Goal: Task Accomplishment & Management: Manage account settings

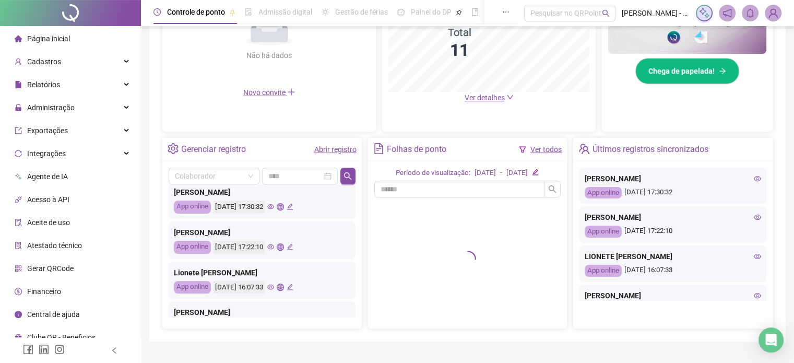
scroll to position [52, 0]
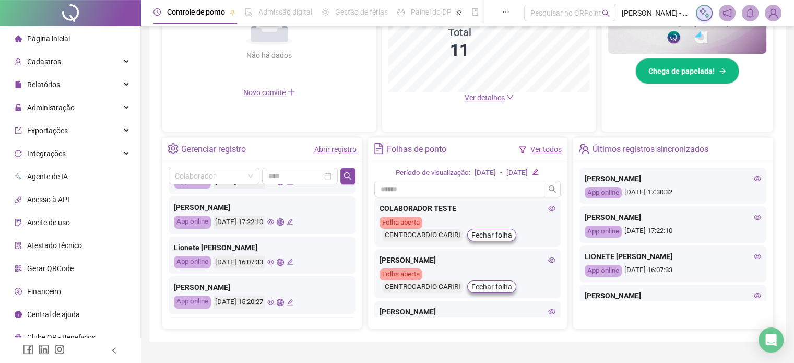
click at [250, 208] on div "[PERSON_NAME]" at bounding box center [262, 206] width 176 height 11
click at [293, 219] on icon "edit" at bounding box center [289, 221] width 7 height 7
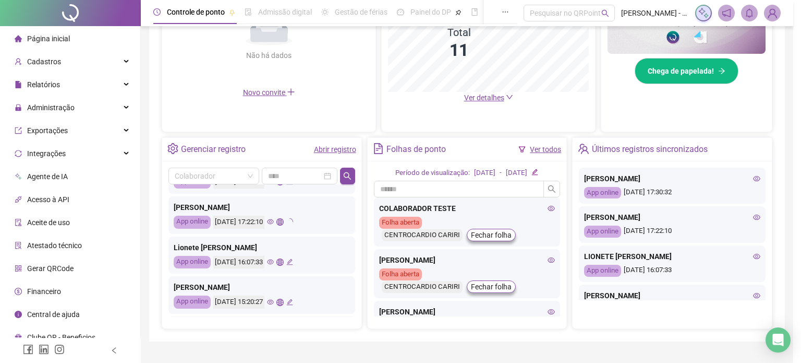
type input "**********"
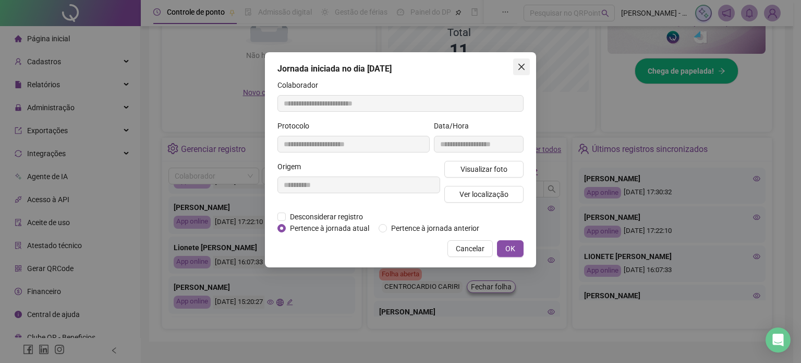
click at [526, 67] on span "Close" at bounding box center [521, 67] width 17 height 8
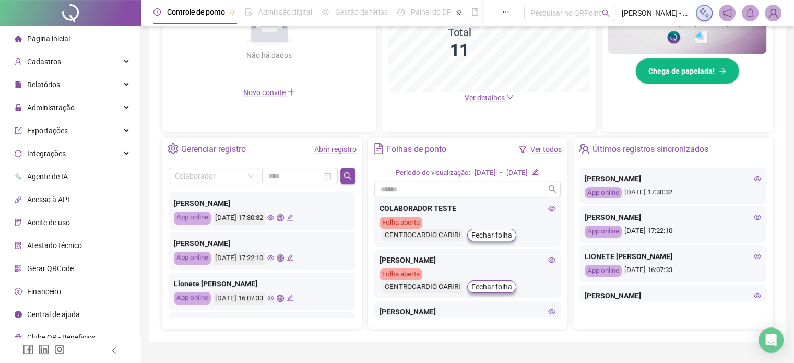
scroll to position [0, 0]
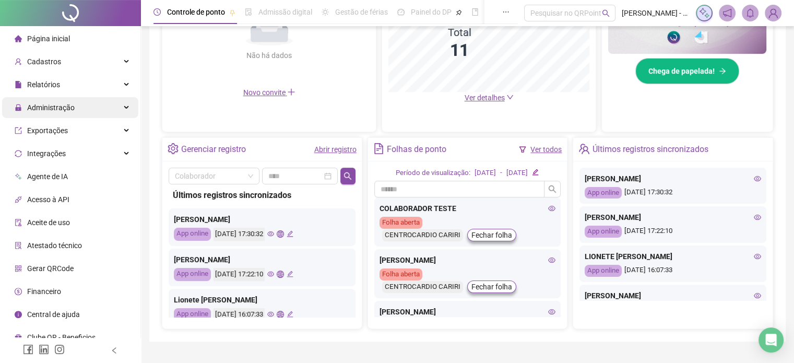
click at [55, 104] on span "Administração" at bounding box center [50, 107] width 47 height 8
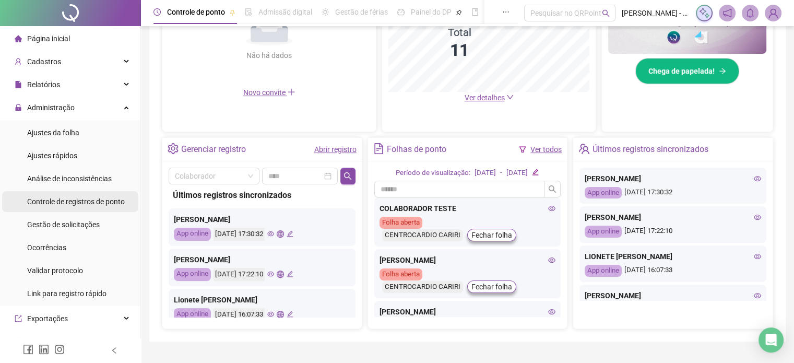
click at [82, 202] on span "Controle de registros de ponto" at bounding box center [76, 201] width 98 height 8
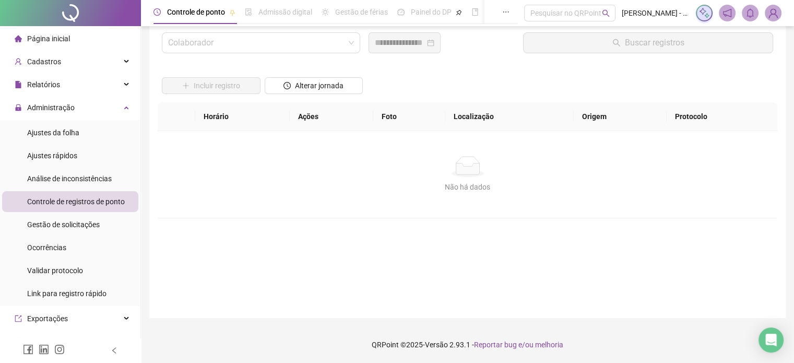
scroll to position [30, 0]
click at [79, 137] on li "Ajustes da folha" at bounding box center [70, 132] width 136 height 21
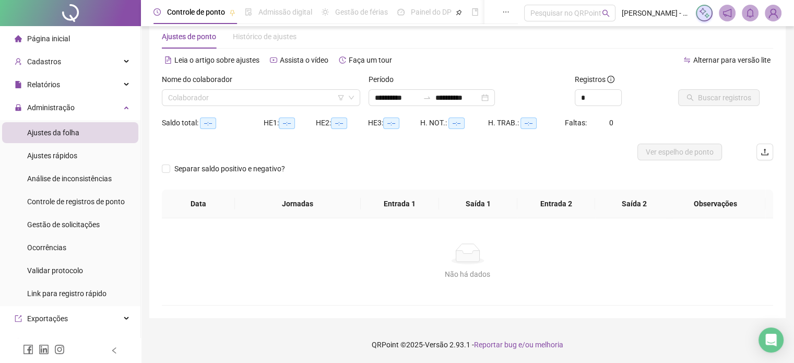
scroll to position [22, 0]
type input "**********"
click at [65, 152] on span "Ajustes rápidos" at bounding box center [52, 155] width 50 height 8
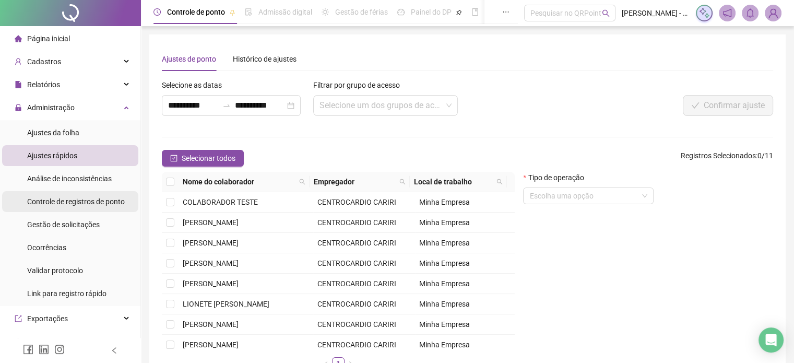
click at [102, 207] on div "Controle de registros de ponto" at bounding box center [76, 201] width 98 height 21
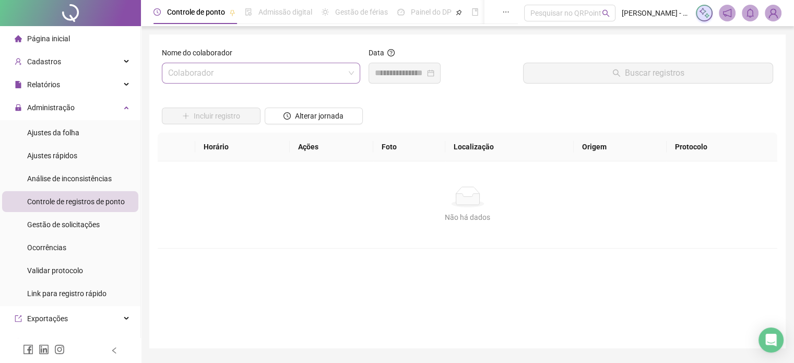
click at [325, 81] on input "search" at bounding box center [256, 73] width 176 height 20
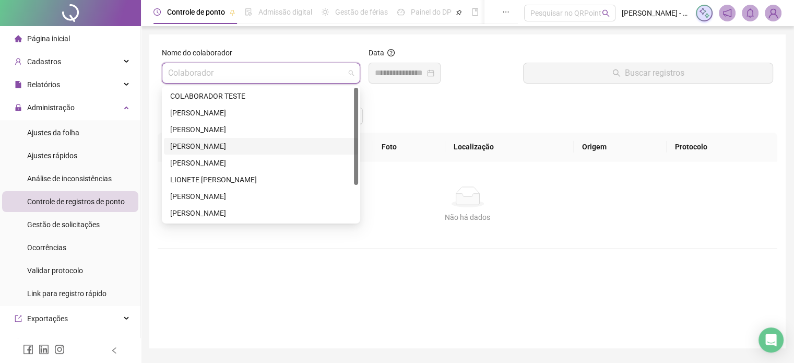
click at [221, 143] on div "[PERSON_NAME]" at bounding box center [261, 145] width 182 height 11
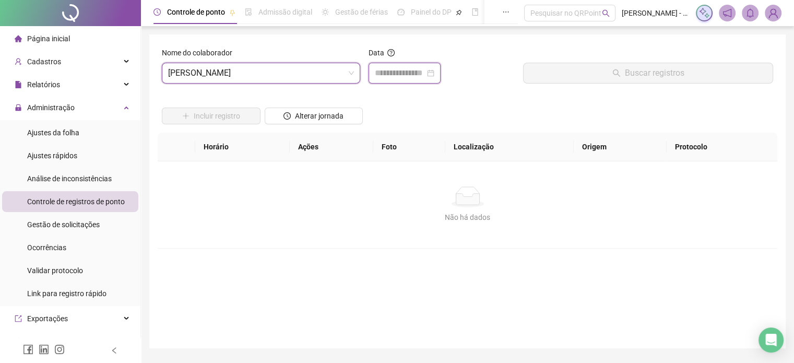
click at [425, 70] on input at bounding box center [400, 73] width 50 height 13
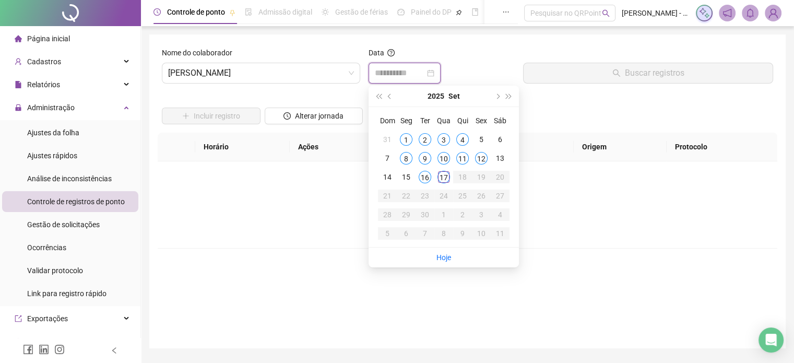
type input "**********"
click at [445, 177] on div "17" at bounding box center [443, 177] width 13 height 13
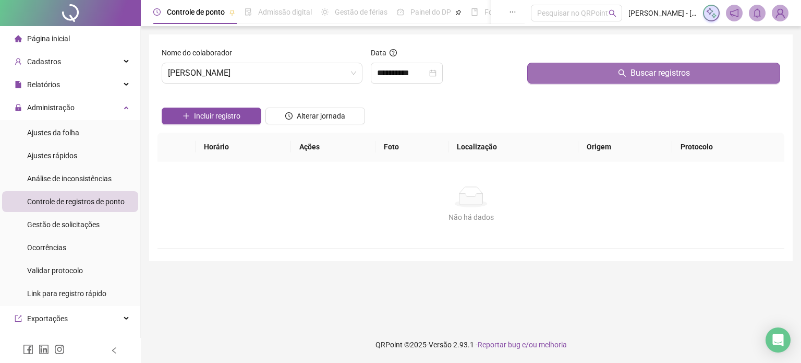
click at [648, 71] on span "Buscar registros" at bounding box center [660, 73] width 59 height 13
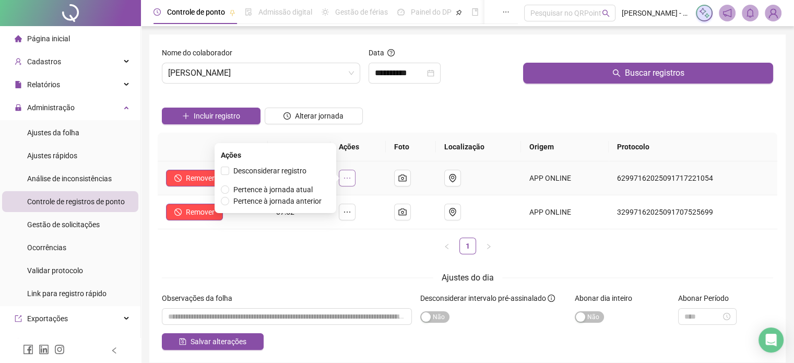
click at [347, 179] on icon "ellipsis" at bounding box center [347, 178] width 8 height 8
click at [283, 192] on span "Pertence à jornada atual" at bounding box center [272, 189] width 79 height 8
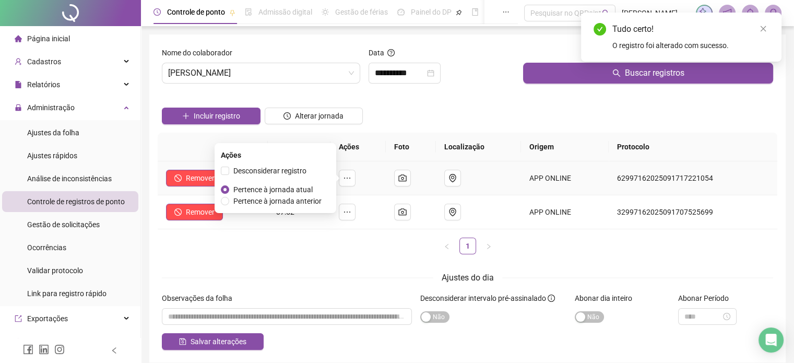
click at [296, 188] on span "Pertence à jornada atual" at bounding box center [272, 189] width 79 height 8
click at [306, 256] on div "Horário Ações Foto Localização Origem Protocolo Remover 17:22 APP ONLINE 629971…" at bounding box center [467, 198] width 619 height 130
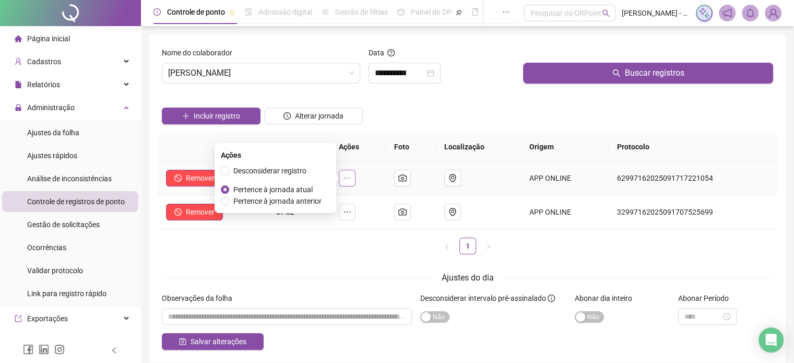
click at [351, 174] on icon "ellipsis" at bounding box center [347, 178] width 8 height 8
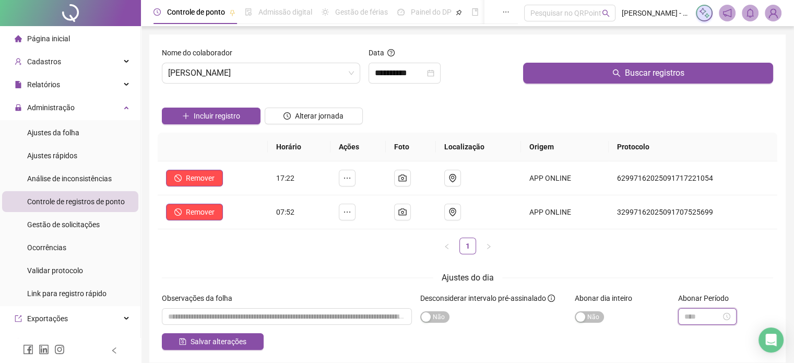
click at [710, 317] on input at bounding box center [702, 315] width 37 height 11
click at [656, 327] on div "Abonar dia inteiro Sim Não" at bounding box center [621, 312] width 103 height 41
click at [345, 180] on button "button" at bounding box center [347, 178] width 17 height 17
click at [374, 283] on div "Ajustes do dia" at bounding box center [467, 277] width 611 height 13
click at [355, 177] on button "button" at bounding box center [347, 178] width 17 height 17
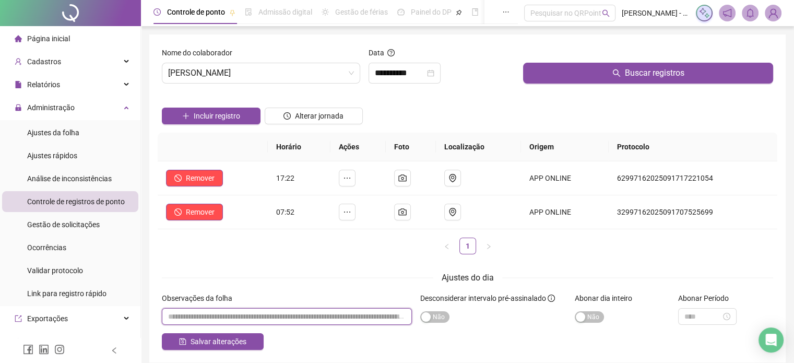
click at [262, 321] on input "textarea" at bounding box center [287, 316] width 250 height 17
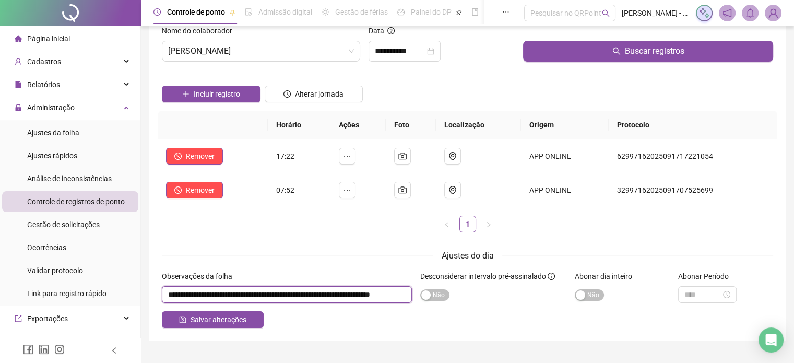
scroll to position [44, 0]
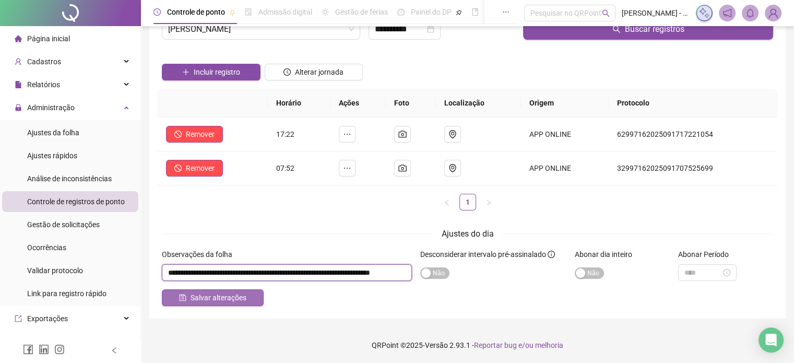
type input "**********"
click at [253, 298] on button "Salvar alterações" at bounding box center [213, 297] width 102 height 17
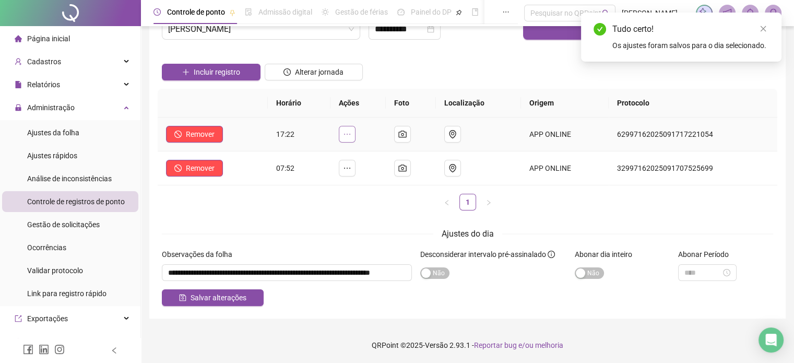
click at [355, 135] on button "button" at bounding box center [347, 134] width 17 height 17
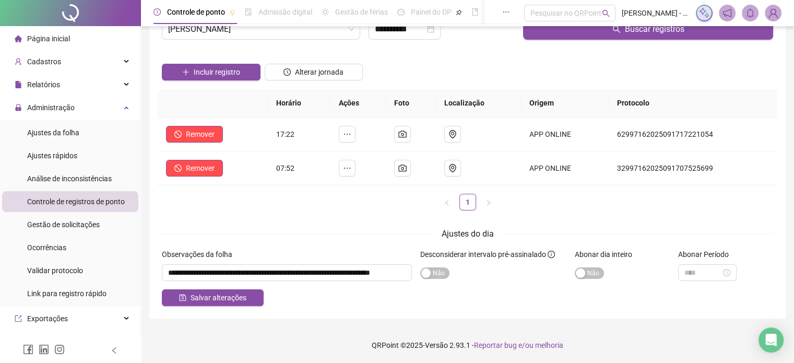
click at [378, 207] on ul "1" at bounding box center [467, 202] width 619 height 17
click at [610, 219] on form "**********" at bounding box center [467, 154] width 611 height 303
click at [200, 298] on span "Salvar alterações" at bounding box center [218, 297] width 56 height 11
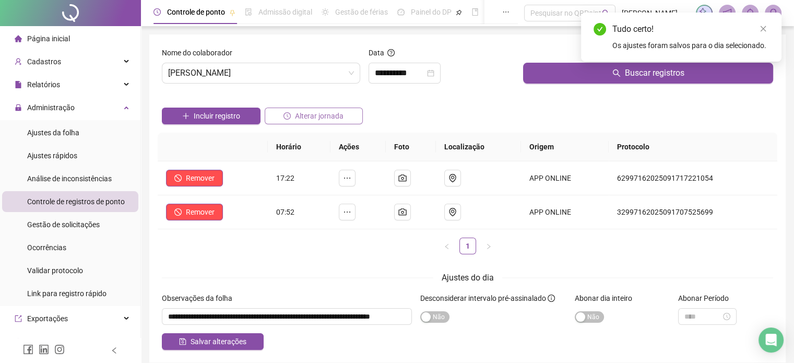
click at [304, 113] on span "Alterar jornada" at bounding box center [319, 115] width 49 height 11
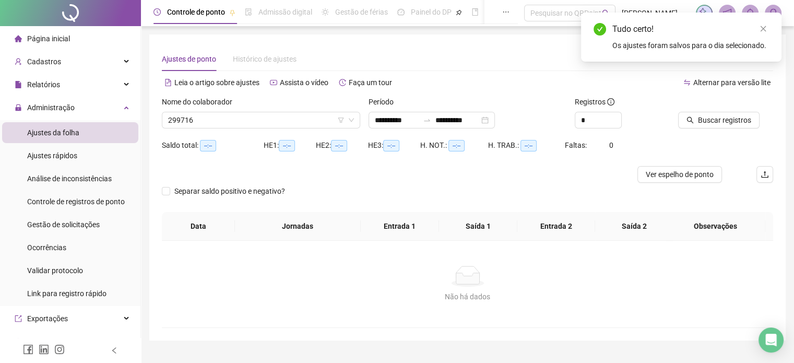
type input "**********"
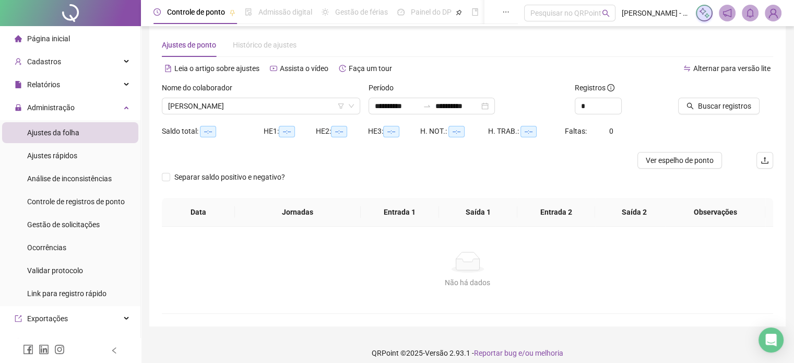
scroll to position [22, 0]
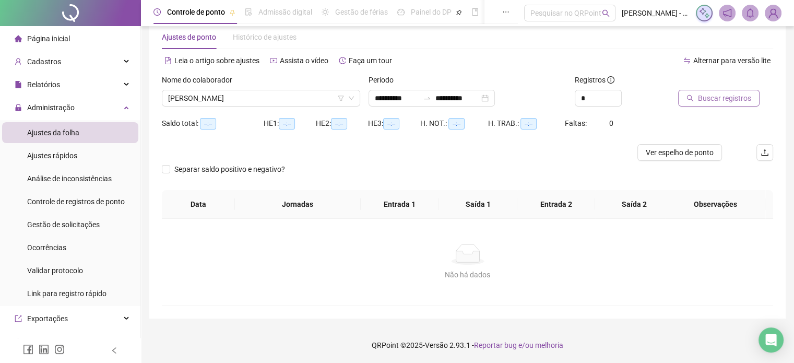
click at [725, 102] on span "Buscar registros" at bounding box center [724, 97] width 53 height 11
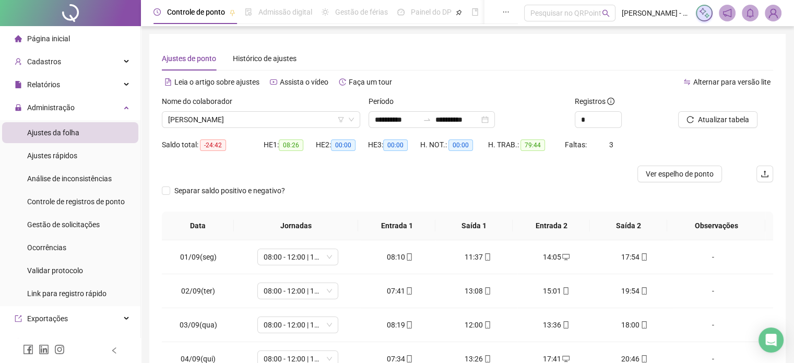
scroll to position [0, 0]
click at [83, 203] on span "Controle de registros de ponto" at bounding box center [76, 201] width 98 height 8
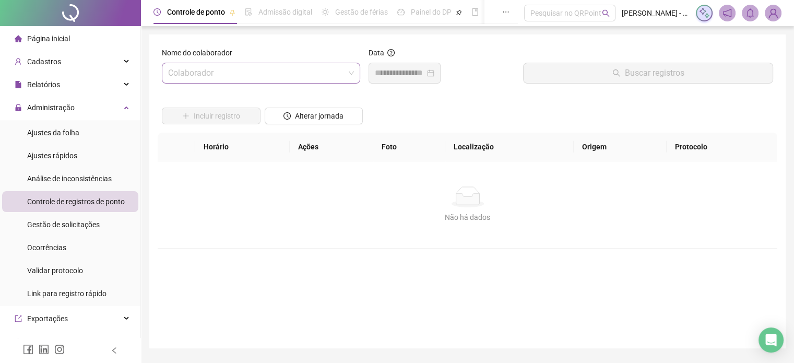
click at [305, 75] on input "search" at bounding box center [256, 73] width 176 height 20
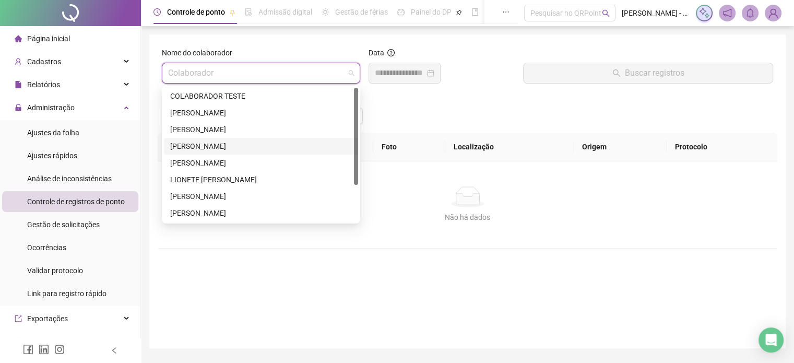
click at [215, 148] on div "[PERSON_NAME]" at bounding box center [261, 145] width 182 height 11
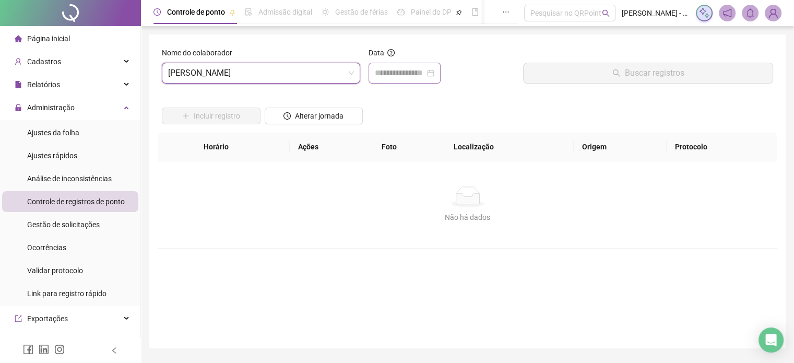
click at [434, 69] on div at bounding box center [404, 73] width 59 height 13
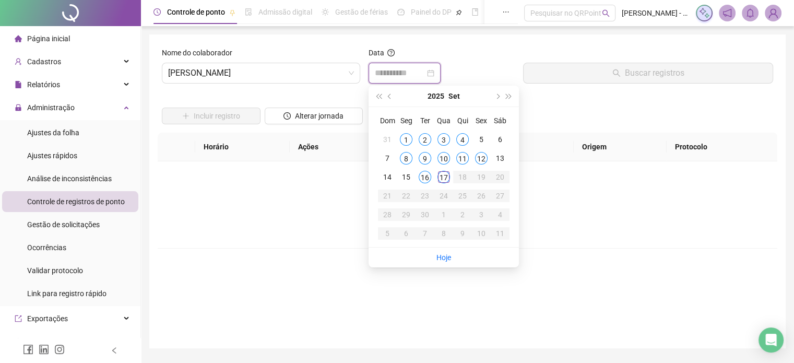
type input "**********"
click at [425, 181] on div "16" at bounding box center [424, 177] width 13 height 13
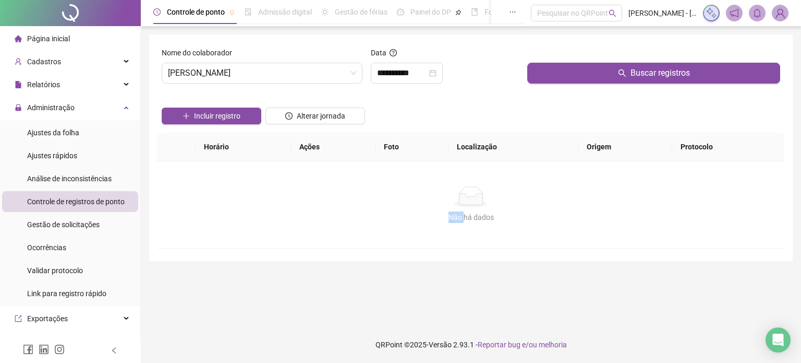
click at [425, 181] on div "Não há dados Não há dados" at bounding box center [471, 204] width 627 height 87
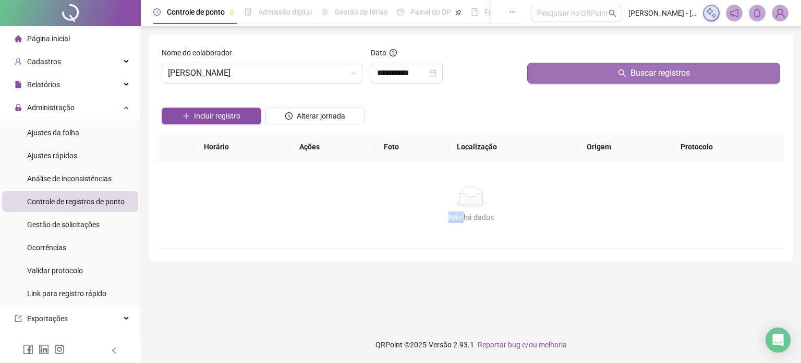
click at [587, 80] on button "Buscar registros" at bounding box center [653, 73] width 253 height 21
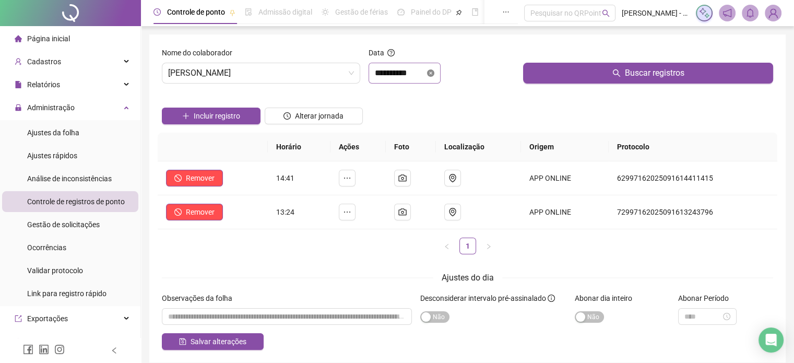
click at [434, 71] on icon "close-circle" at bounding box center [430, 72] width 7 height 7
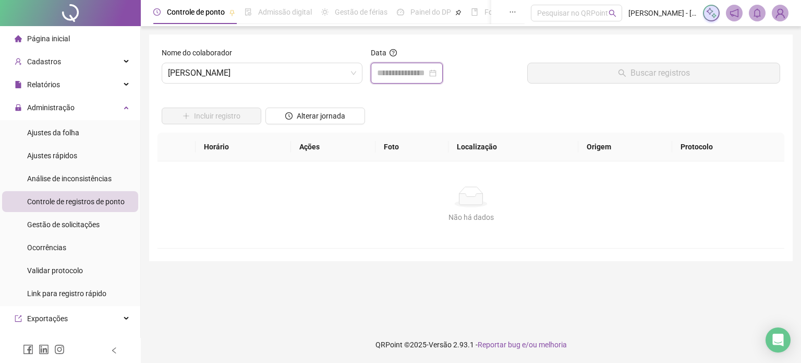
click at [427, 77] on input at bounding box center [402, 73] width 50 height 13
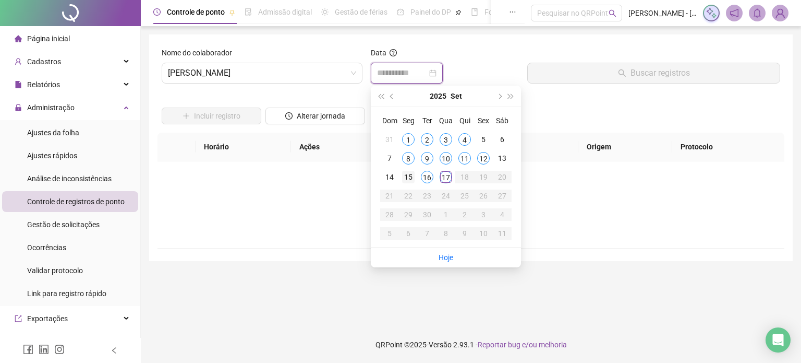
type input "**********"
click at [405, 177] on div "15" at bounding box center [408, 177] width 13 height 13
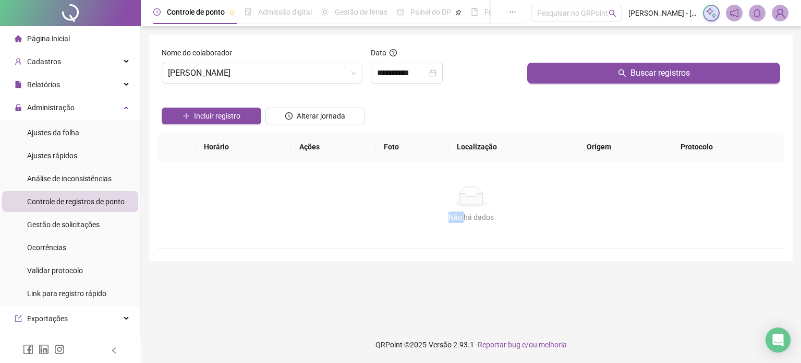
click at [405, 177] on div "Não há dados Não há dados" at bounding box center [471, 204] width 627 height 87
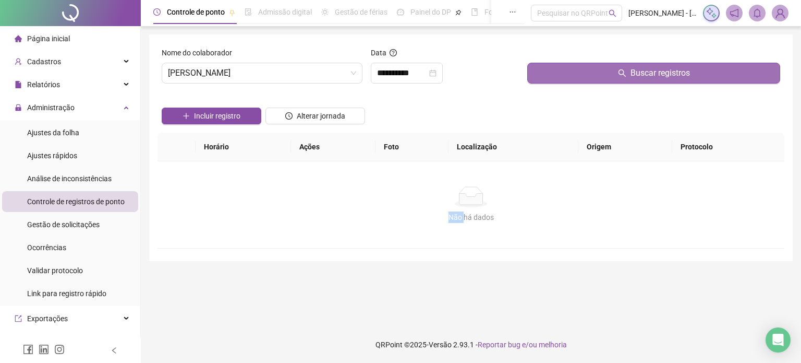
click at [570, 75] on button "Buscar registros" at bounding box center [653, 73] width 253 height 21
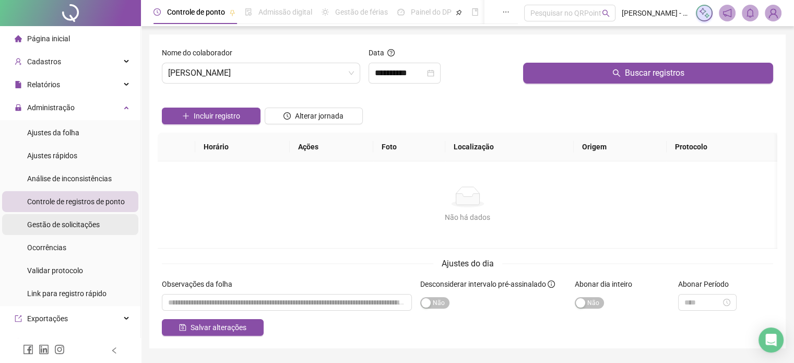
click at [86, 230] on div "Gestão de solicitações" at bounding box center [63, 224] width 73 height 21
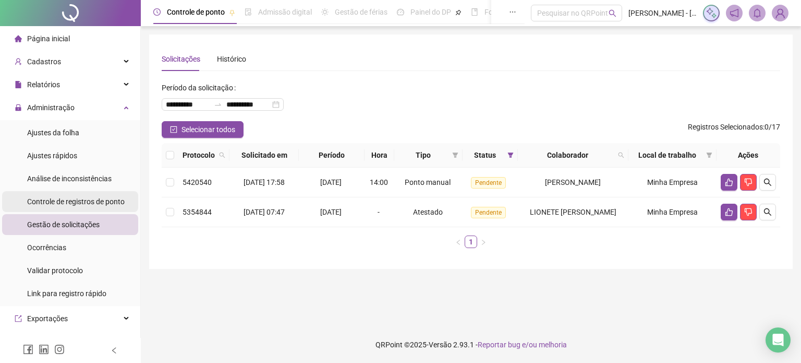
click at [80, 200] on span "Controle de registros de ponto" at bounding box center [76, 201] width 98 height 8
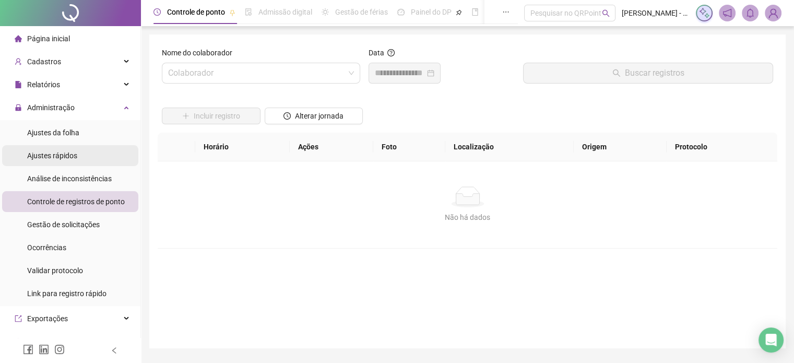
click at [71, 157] on span "Ajustes rápidos" at bounding box center [52, 155] width 50 height 8
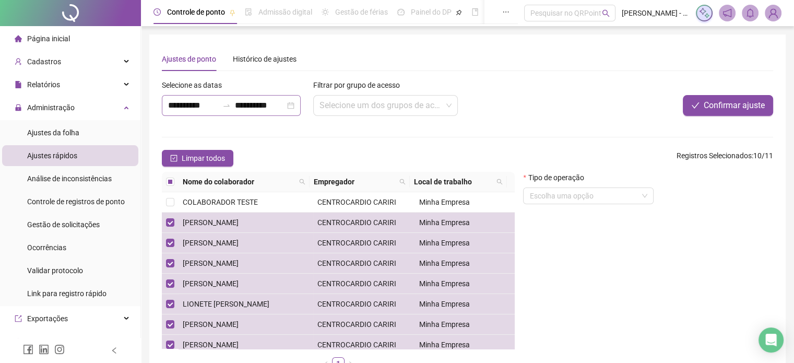
click at [301, 105] on div "**********" at bounding box center [231, 105] width 139 height 21
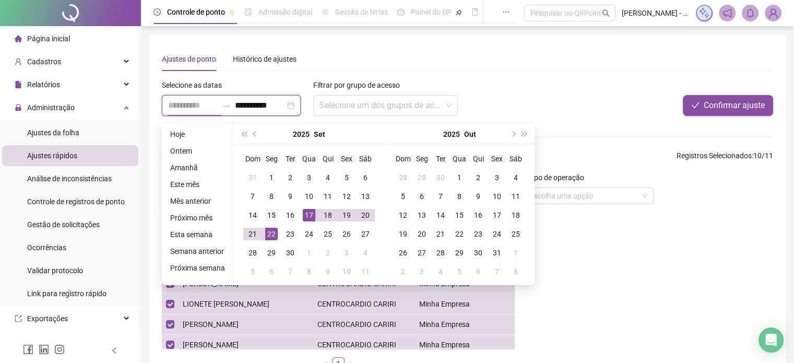
type input "**********"
click at [271, 216] on div "15" at bounding box center [271, 215] width 13 height 13
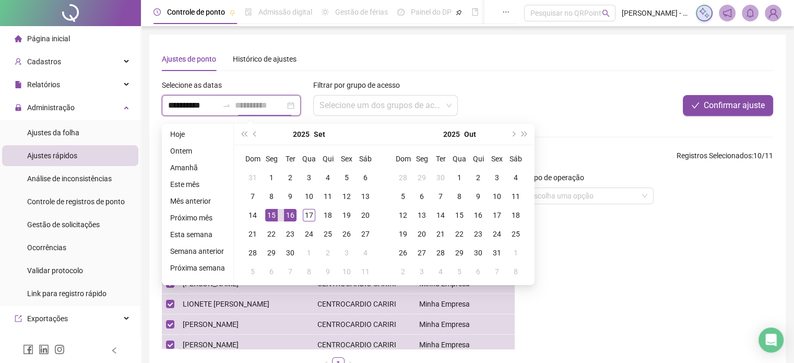
type input "**********"
click at [269, 215] on div "15" at bounding box center [271, 215] width 13 height 13
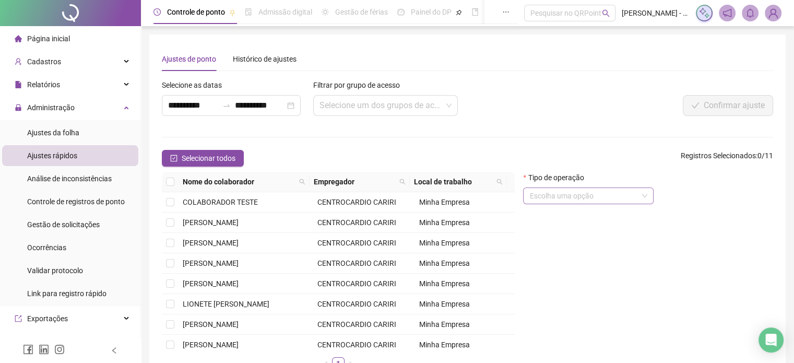
click at [575, 194] on input "search" at bounding box center [583, 196] width 109 height 16
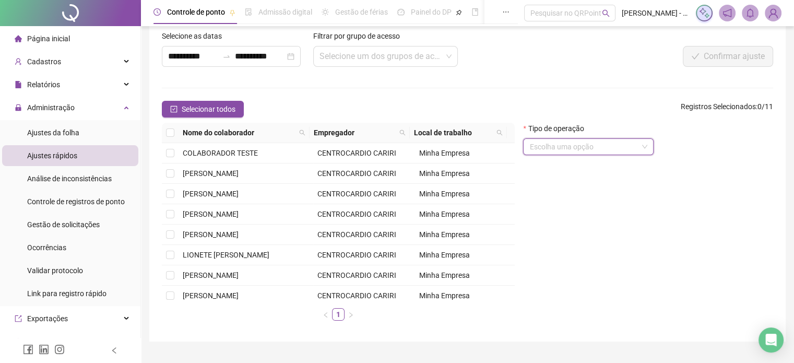
scroll to position [55, 0]
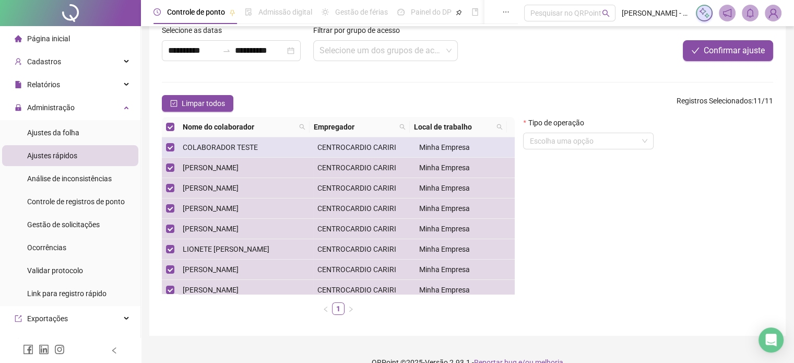
click at [174, 146] on td at bounding box center [170, 147] width 17 height 20
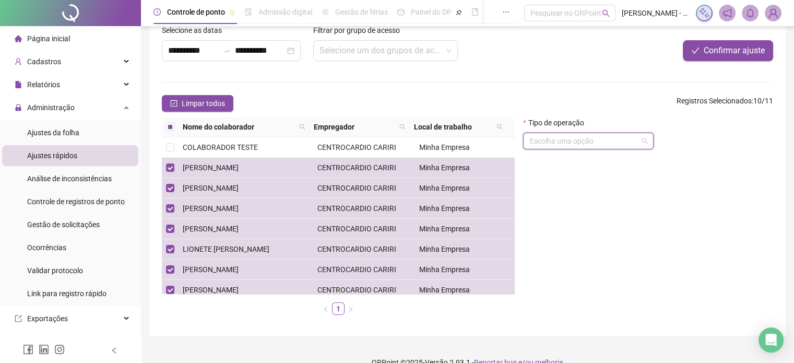
click at [579, 140] on input "search" at bounding box center [583, 141] width 109 height 16
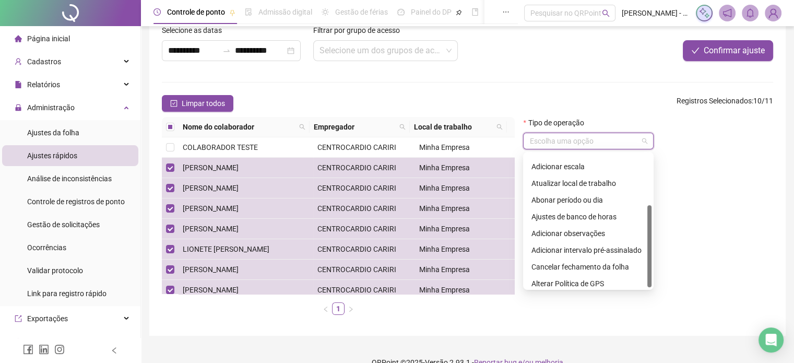
scroll to position [83, 0]
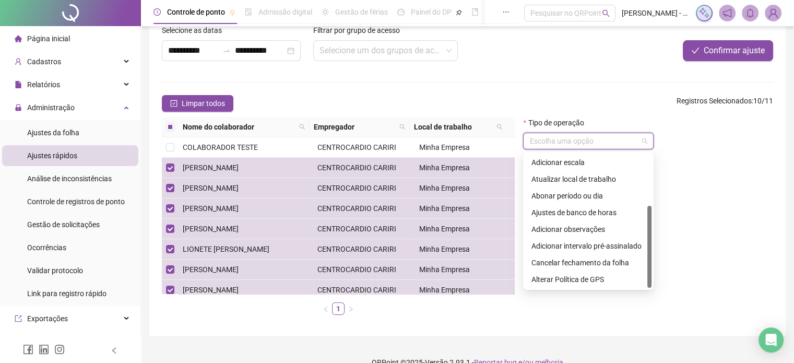
drag, startPoint x: 649, startPoint y: 173, endPoint x: 654, endPoint y: 232, distance: 59.1
click at [654, 232] on body "**********" at bounding box center [397, 126] width 794 height 363
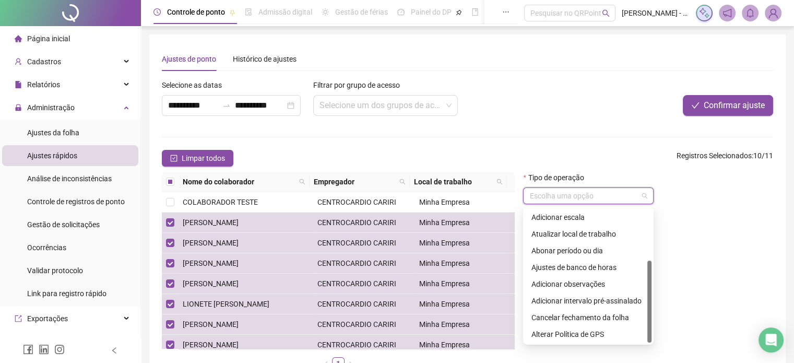
drag, startPoint x: 649, startPoint y: 229, endPoint x: 657, endPoint y: 283, distance: 55.4
click at [657, 283] on body "**********" at bounding box center [397, 181] width 794 height 363
click at [573, 283] on div "Adicionar observações" at bounding box center [588, 283] width 114 height 11
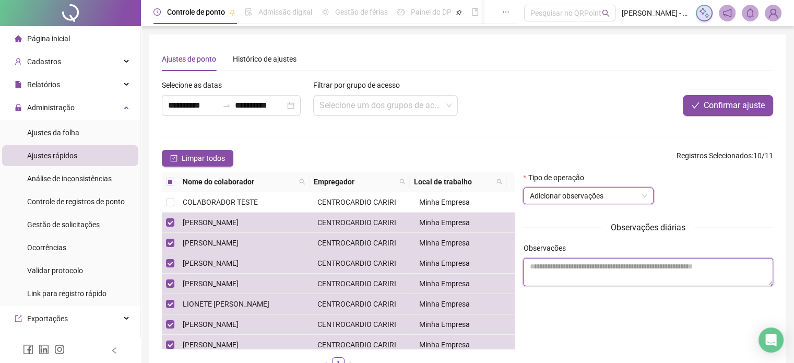
click at [601, 275] on textarea at bounding box center [648, 272] width 250 height 28
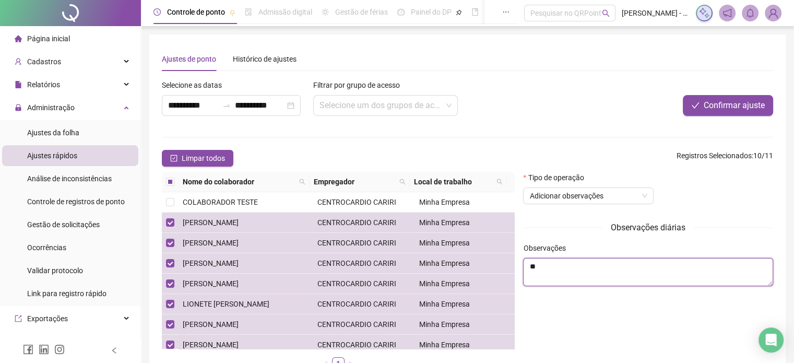
type textarea "*"
click at [537, 269] on textarea "**********" at bounding box center [648, 272] width 250 height 28
click at [607, 273] on textarea "**********" at bounding box center [648, 272] width 250 height 28
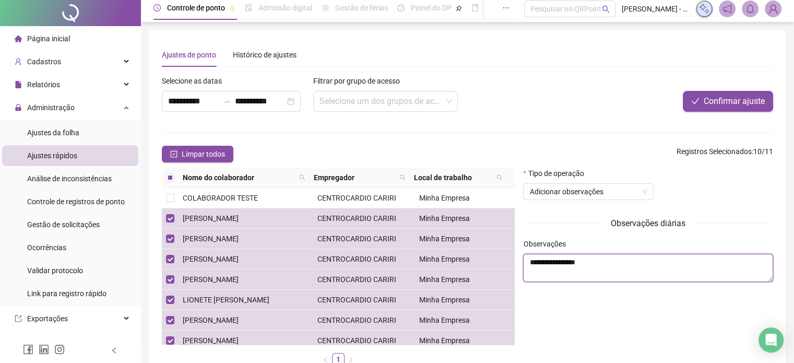
scroll to position [0, 0]
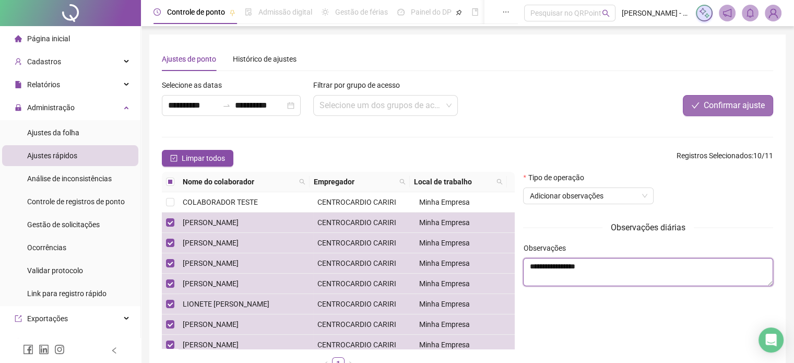
type textarea "**********"
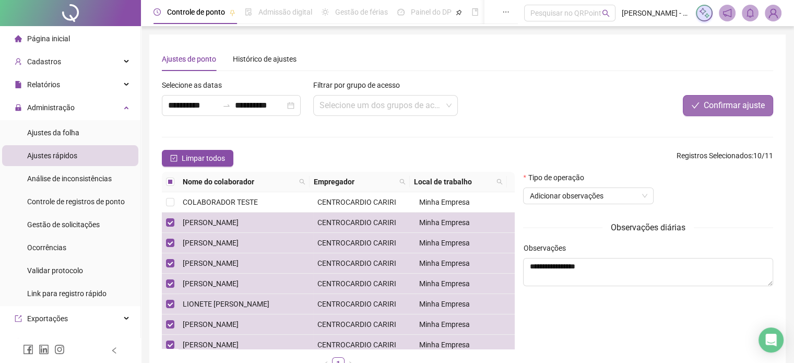
click at [715, 100] on span "Confirmar ajuste" at bounding box center [733, 105] width 61 height 13
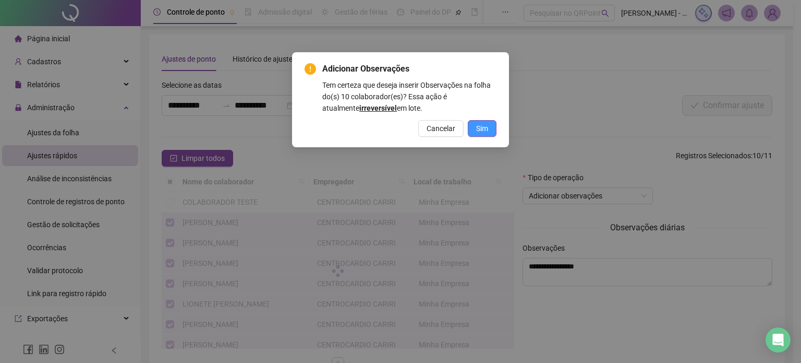
click at [485, 128] on span "Sim" at bounding box center [482, 128] width 12 height 11
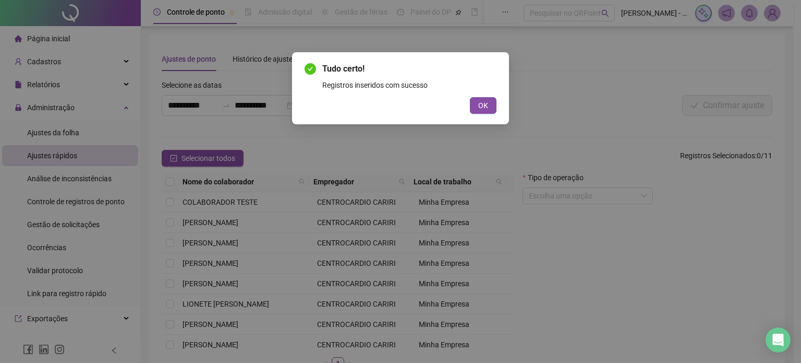
click at [495, 93] on div "Tudo certo! Registros inseridos com sucesso OK" at bounding box center [401, 88] width 192 height 51
click at [489, 109] on button "OK" at bounding box center [483, 105] width 27 height 17
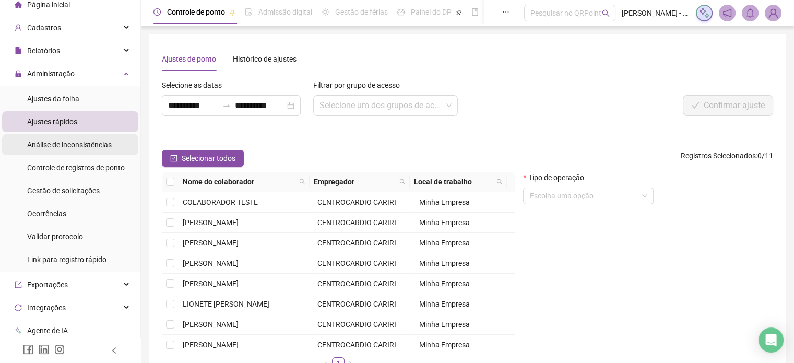
scroll to position [52, 0]
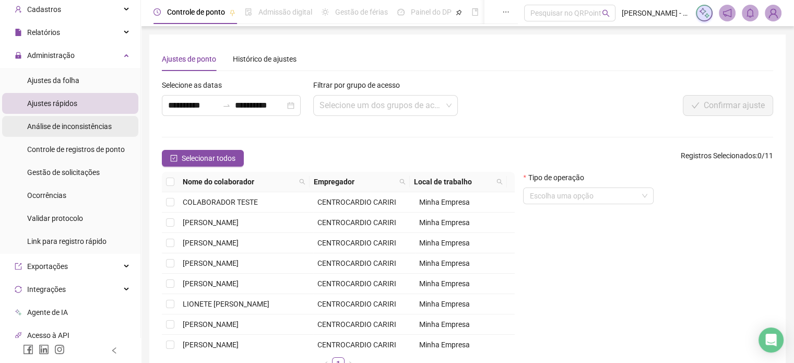
click at [76, 125] on span "Análise de inconsistências" at bounding box center [69, 126] width 85 height 8
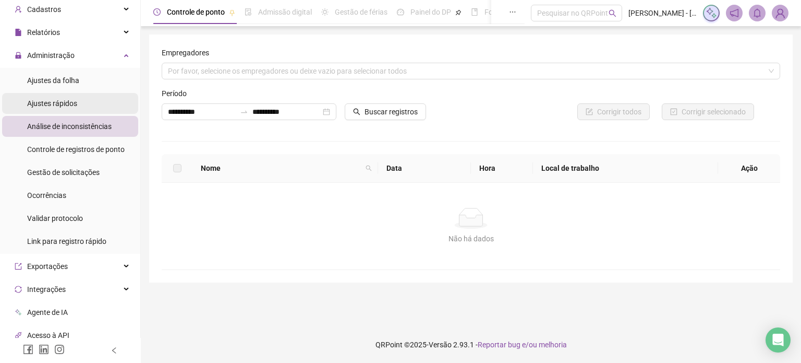
click at [77, 105] on li "Ajustes rápidos" at bounding box center [70, 103] width 136 height 21
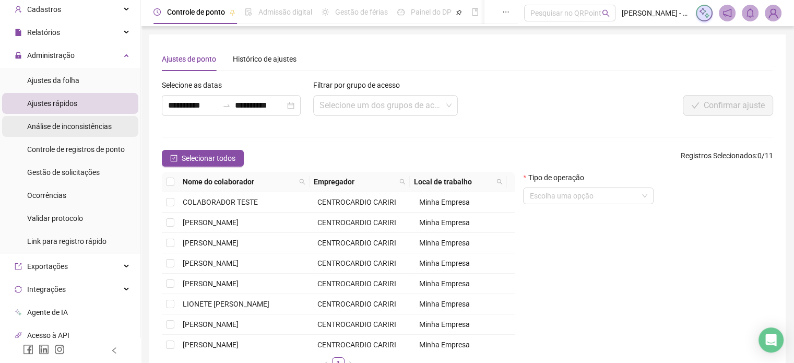
click at [77, 126] on span "Análise de inconsistências" at bounding box center [69, 126] width 85 height 8
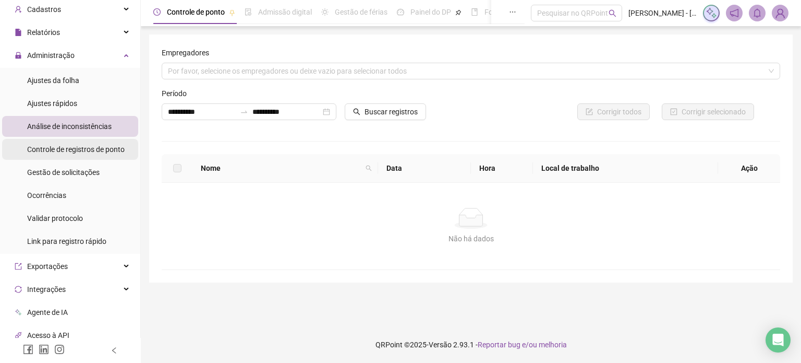
click at [80, 149] on span "Controle de registros de ponto" at bounding box center [76, 149] width 98 height 8
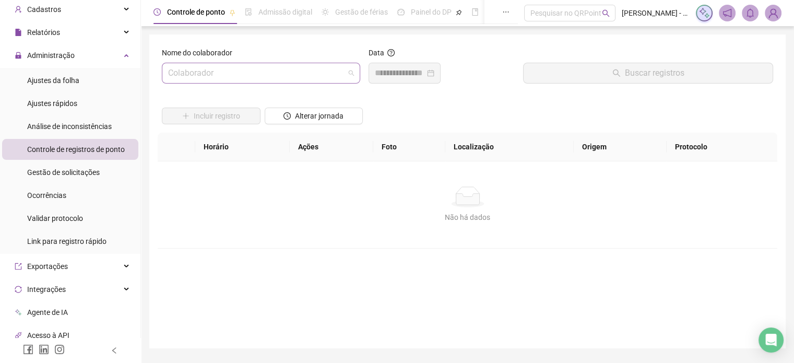
click at [344, 65] on span at bounding box center [261, 73] width 186 height 20
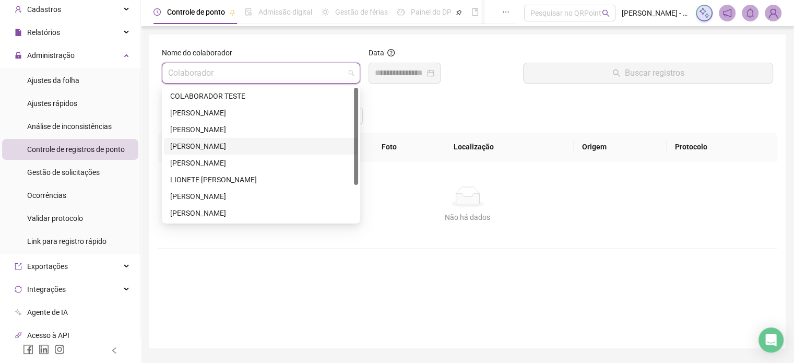
click at [211, 146] on div "[PERSON_NAME]" at bounding box center [261, 145] width 182 height 11
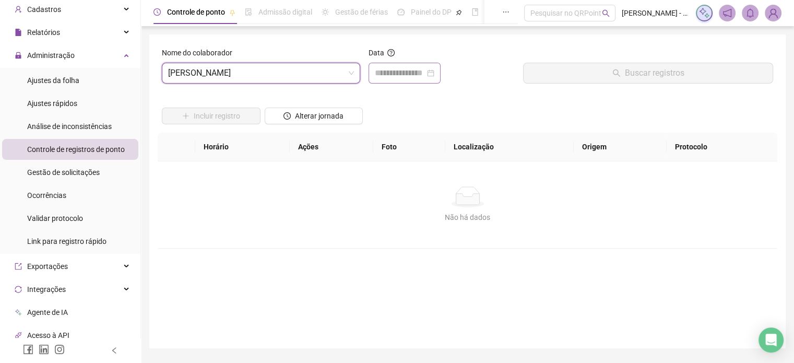
click at [434, 77] on div at bounding box center [404, 73] width 59 height 13
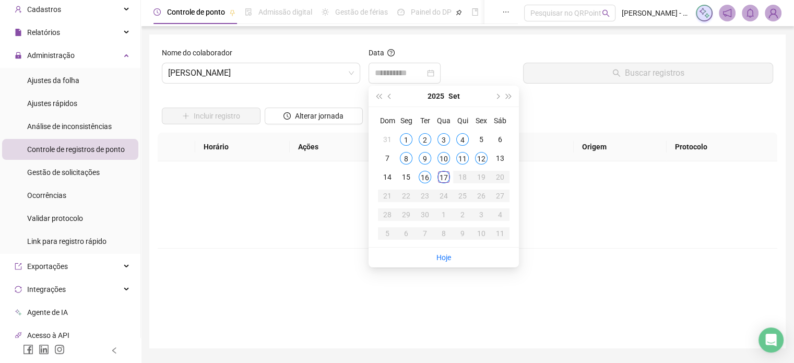
click at [405, 137] on div "1" at bounding box center [406, 139] width 13 height 13
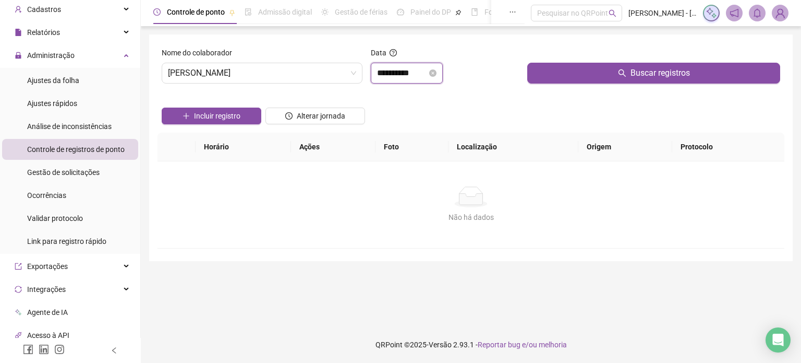
click at [427, 75] on input "**********" at bounding box center [402, 73] width 50 height 13
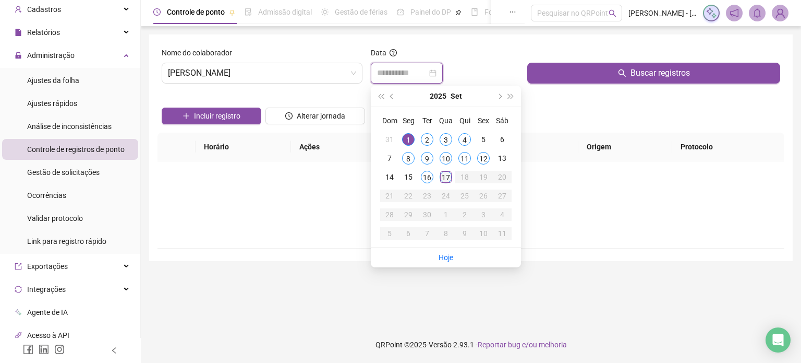
type input "**********"
click at [449, 176] on div "17" at bounding box center [446, 177] width 13 height 13
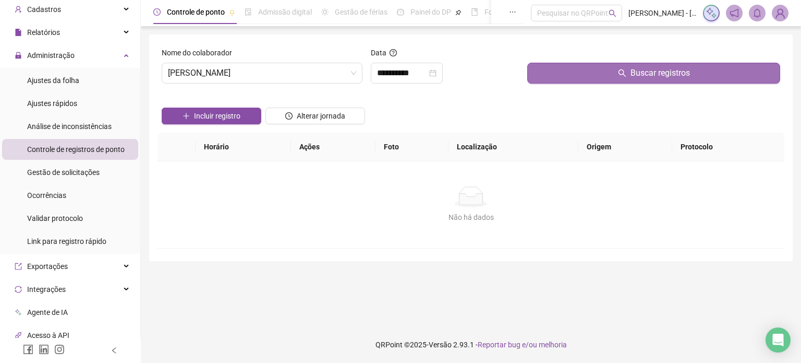
click at [641, 78] on span "Buscar registros" at bounding box center [660, 73] width 59 height 13
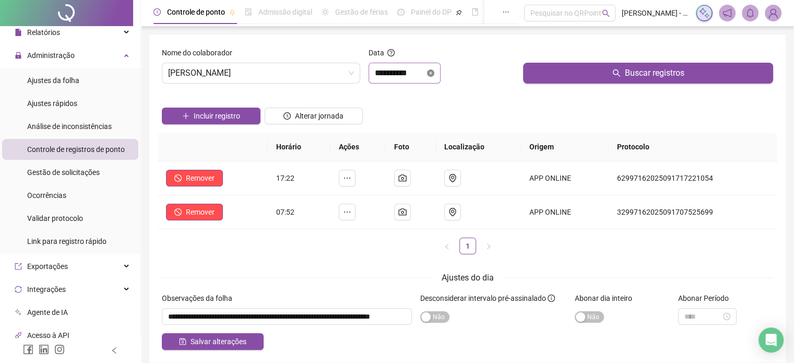
click at [434, 76] on icon "close-circle" at bounding box center [430, 72] width 7 height 7
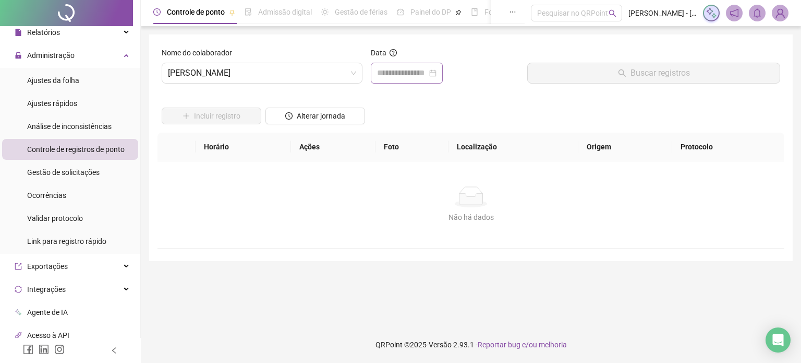
click at [437, 70] on div at bounding box center [406, 73] width 59 height 13
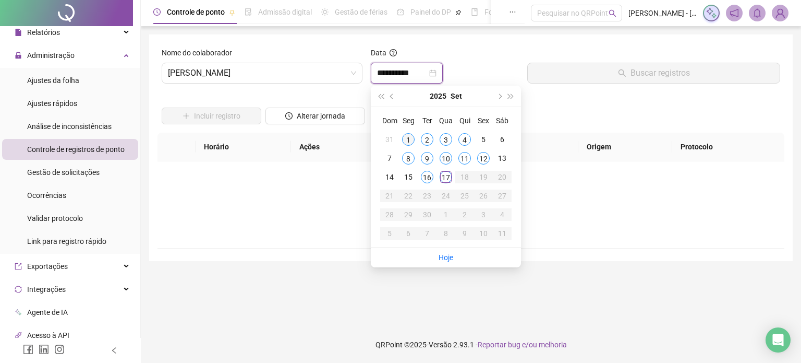
type input "**********"
click at [405, 137] on div "1" at bounding box center [408, 139] width 13 height 13
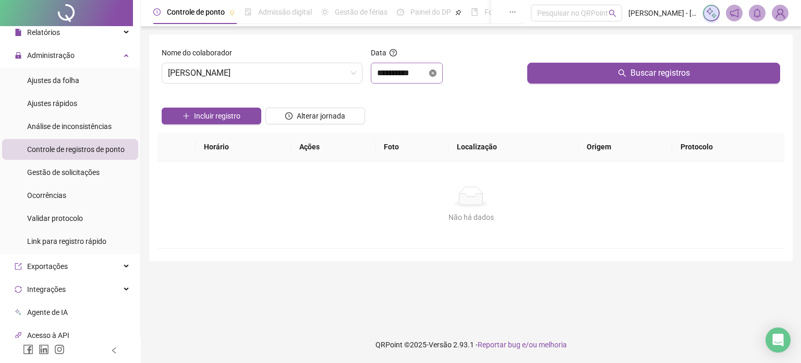
click at [437, 74] on icon "close-circle" at bounding box center [432, 72] width 7 height 7
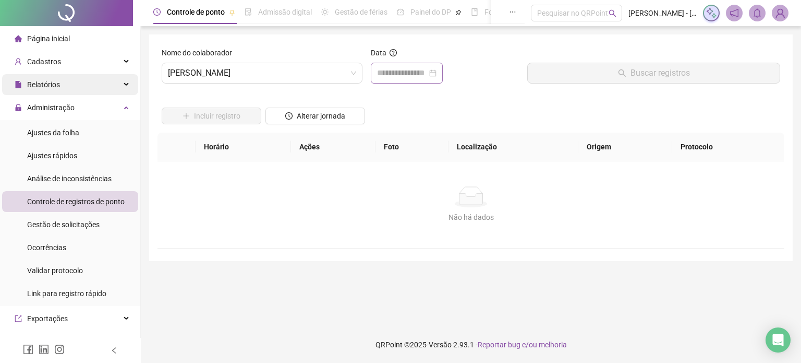
click at [75, 78] on div "Relatórios" at bounding box center [70, 84] width 136 height 21
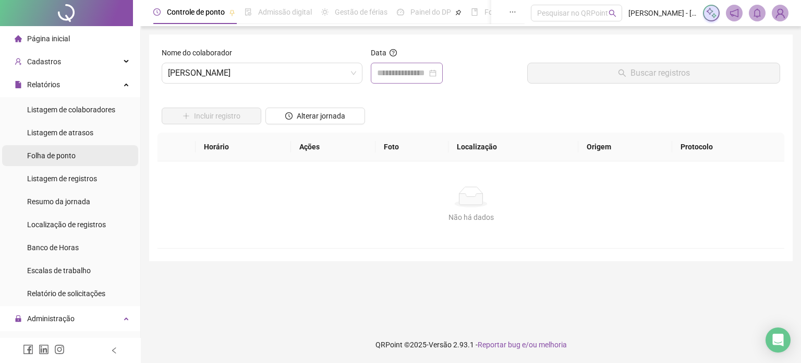
click at [89, 158] on li "Folha de ponto" at bounding box center [70, 155] width 136 height 21
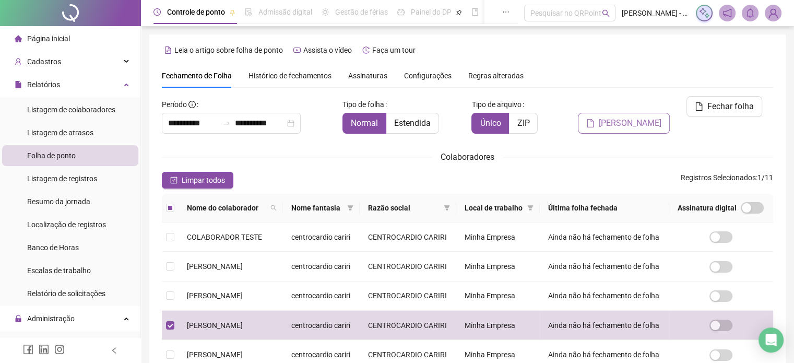
click at [633, 117] on span "[PERSON_NAME]" at bounding box center [629, 123] width 63 height 13
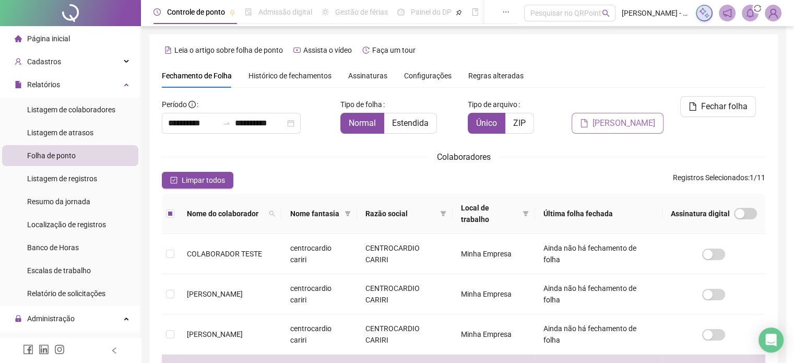
scroll to position [32, 0]
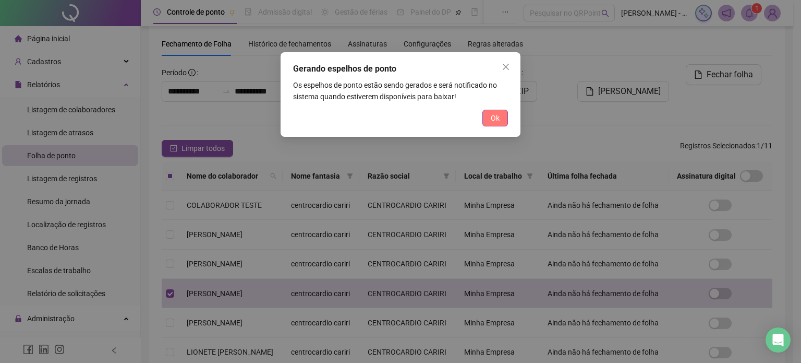
click at [494, 121] on span "Ok" at bounding box center [495, 117] width 9 height 11
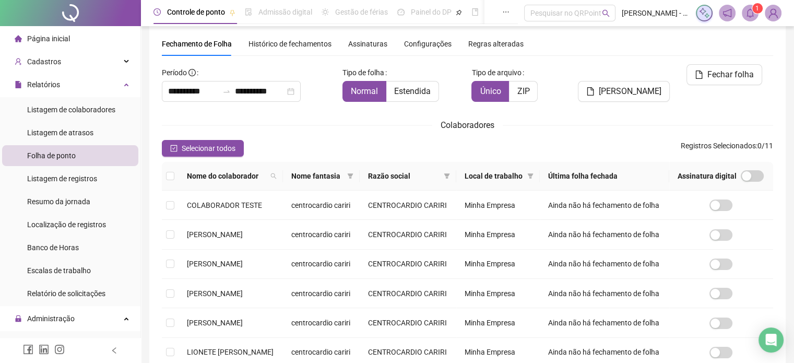
click at [750, 14] on icon "bell" at bounding box center [749, 12] width 9 height 9
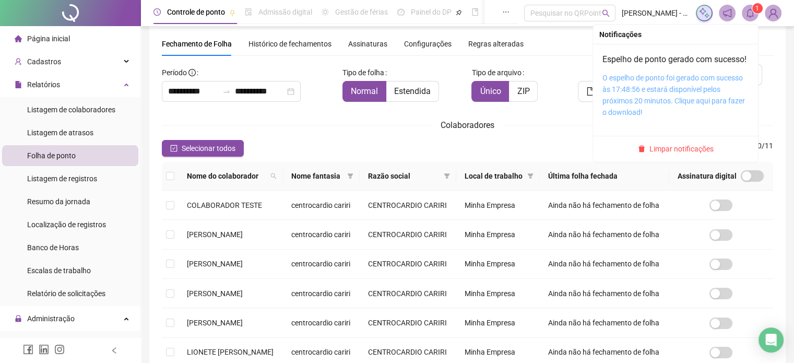
click at [669, 91] on link "O espelho de ponto foi gerado com sucesso às 17:48:56 e estará disponível pelos…" at bounding box center [673, 95] width 142 height 43
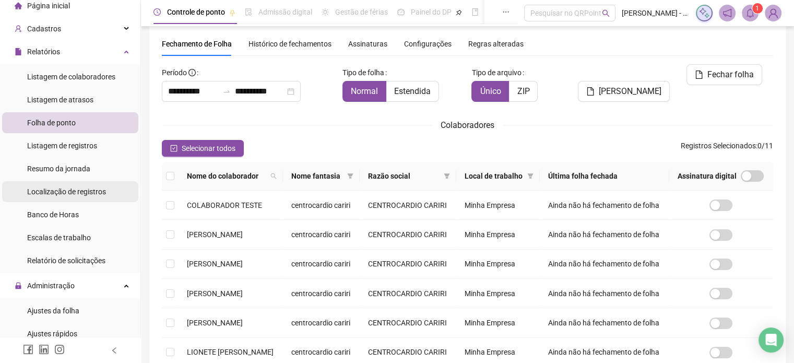
scroll to position [0, 0]
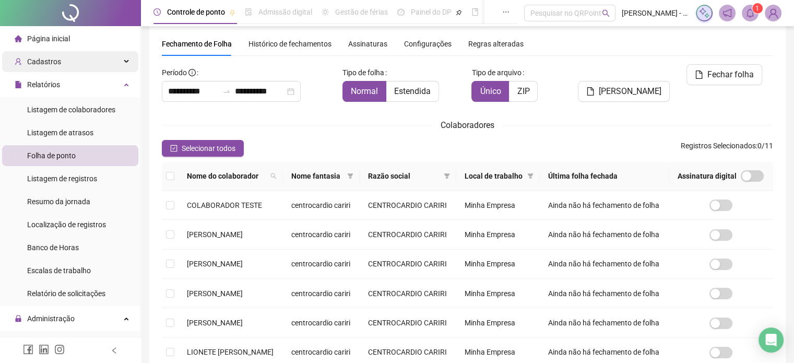
click at [87, 63] on div "Cadastros" at bounding box center [70, 61] width 136 height 21
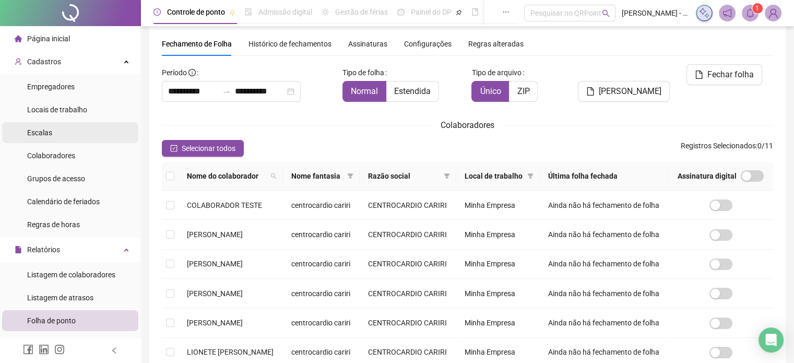
click at [77, 137] on li "Escalas" at bounding box center [70, 132] width 136 height 21
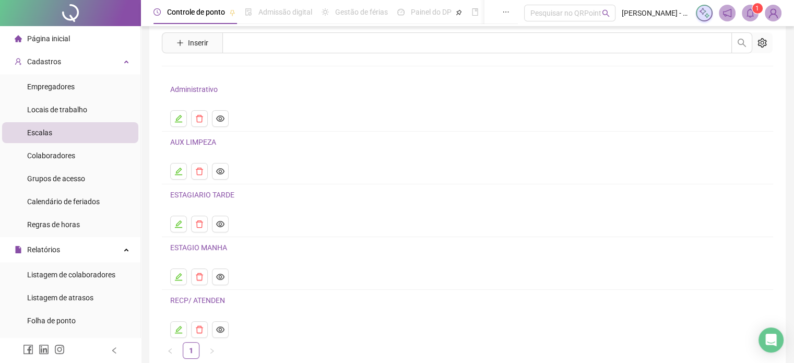
scroll to position [83, 0]
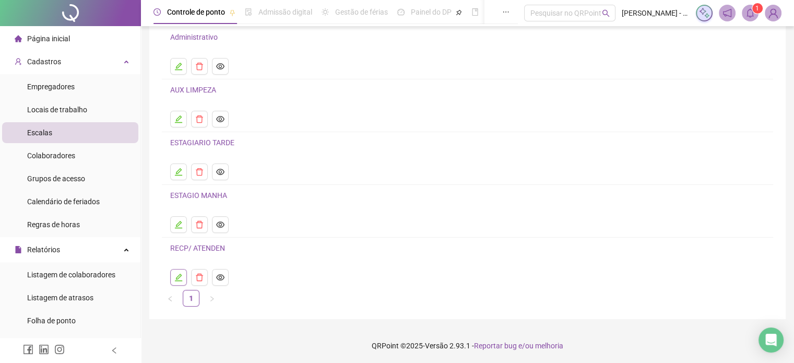
click at [179, 277] on icon "edit" at bounding box center [178, 277] width 8 height 8
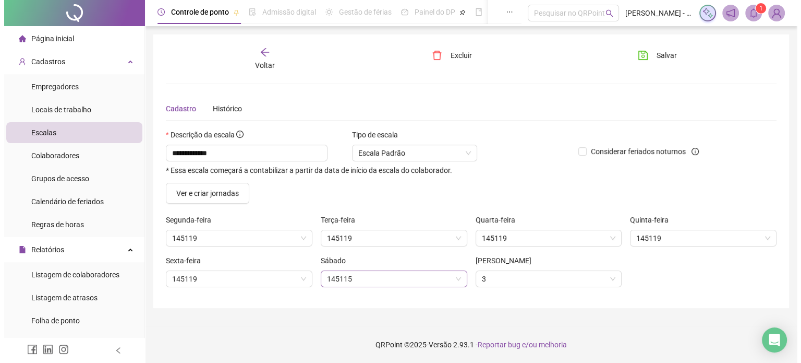
scroll to position [0, 0]
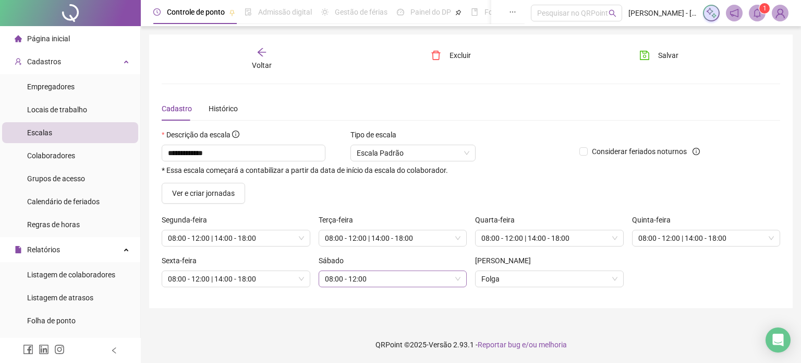
click at [421, 279] on span "08:00 - 12:00" at bounding box center [393, 279] width 136 height 16
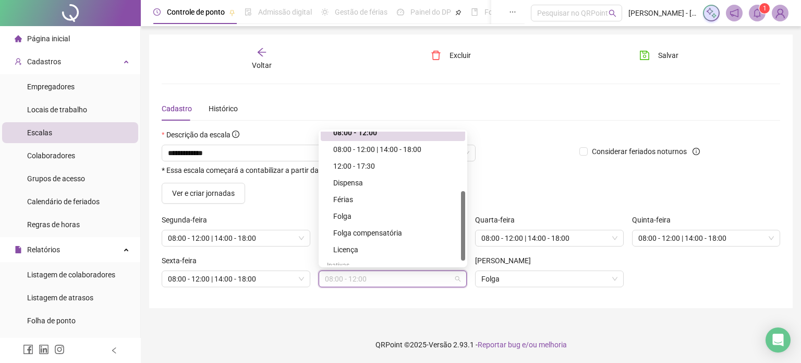
scroll to position [122, 0]
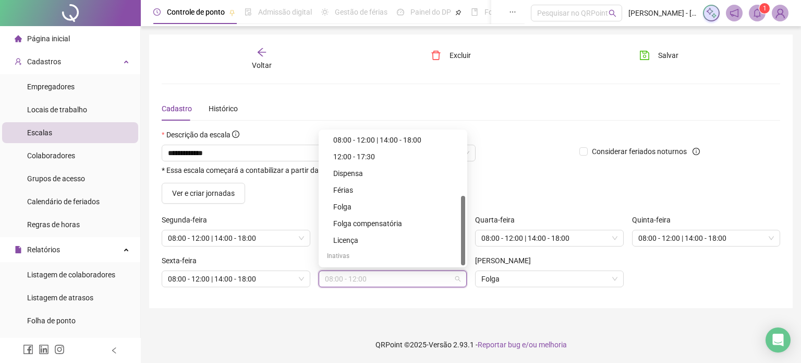
drag, startPoint x: 464, startPoint y: 161, endPoint x: 465, endPoint y: 231, distance: 69.9
click at [465, 231] on div "145118 144955 08:00 - 12:00 08:00 - 12:00 | 14:00 - 18:00 12:00 - 17:30 Dispens…" at bounding box center [393, 198] width 149 height 138
click at [586, 173] on div "Considerar feriados noturnos" at bounding box center [653, 156] width 157 height 54
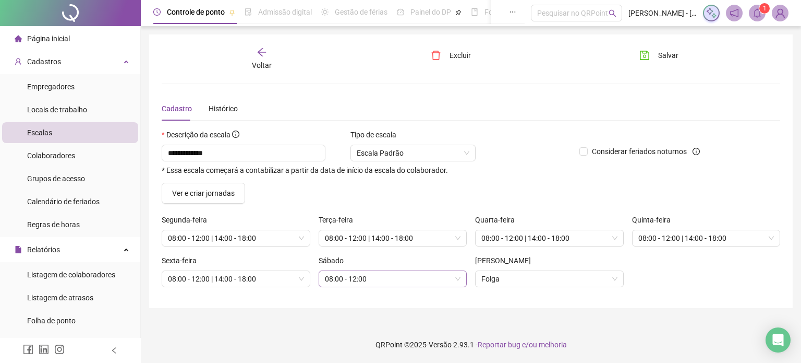
click at [427, 280] on span "08:00 - 12:00" at bounding box center [393, 279] width 136 height 16
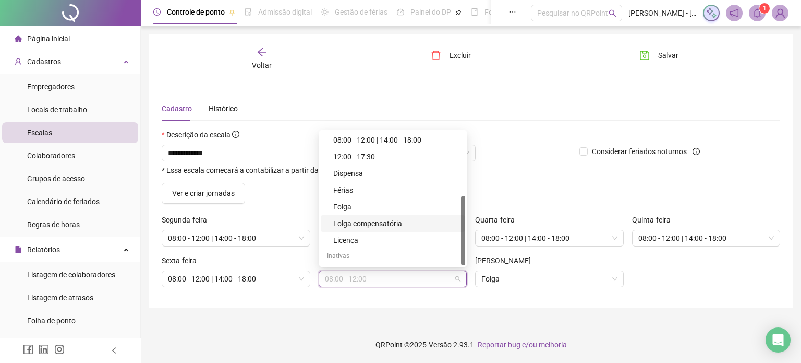
drag, startPoint x: 462, startPoint y: 219, endPoint x: 461, endPoint y: 232, distance: 12.5
click at [461, 232] on div at bounding box center [463, 230] width 4 height 69
drag, startPoint x: 461, startPoint y: 232, endPoint x: 460, endPoint y: 239, distance: 8.0
click at [460, 239] on div "08:00 - 12:00 08:00 - 12:00 | 14:00 - 18:00 12:00 - 17:30 Dispensa Férias Folga…" at bounding box center [393, 198] width 145 height 134
click at [443, 300] on div "**********" at bounding box center [471, 170] width 644 height 273
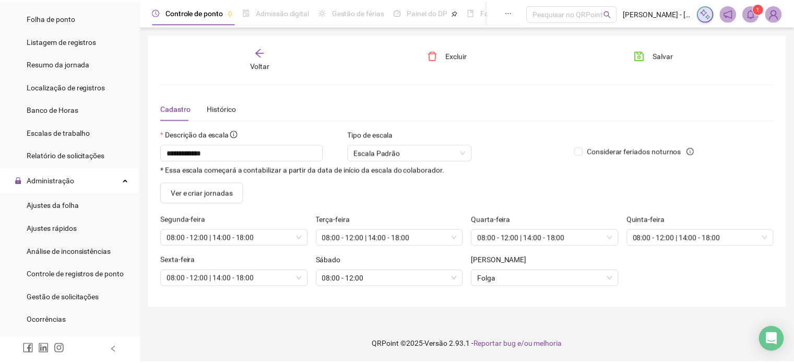
scroll to position [365, 0]
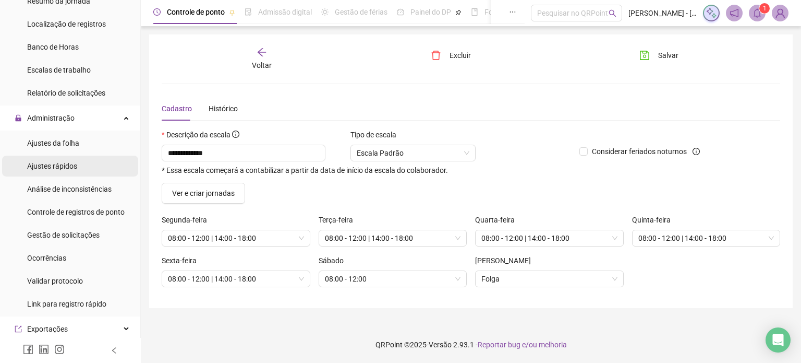
click at [88, 161] on li "Ajustes rápidos" at bounding box center [70, 165] width 136 height 21
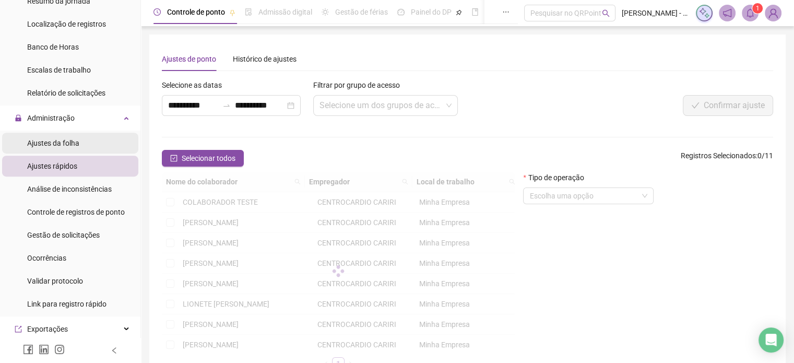
click at [88, 148] on li "Ajustes da folha" at bounding box center [70, 143] width 136 height 21
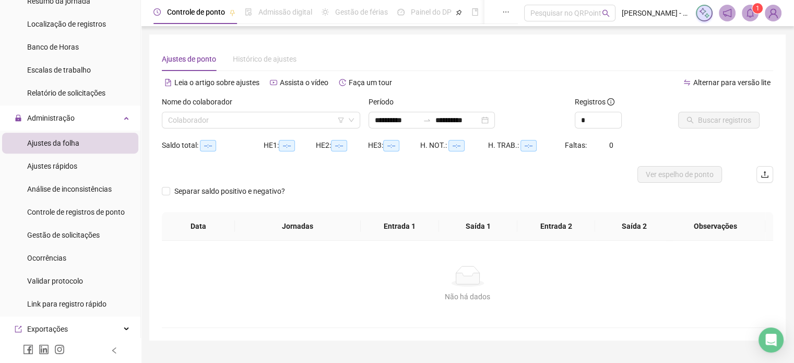
type input "**********"
click at [495, 119] on div "**********" at bounding box center [431, 120] width 126 height 17
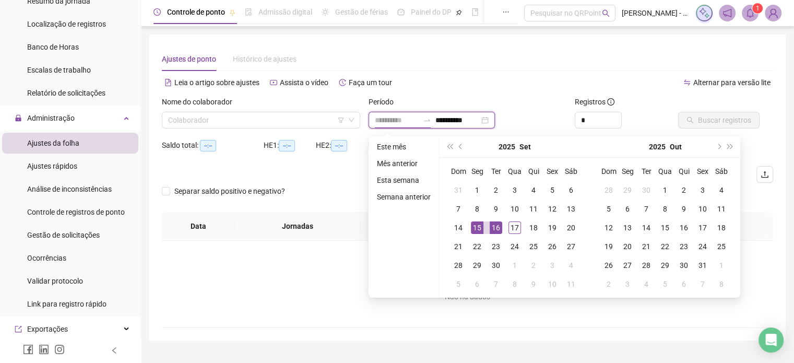
type input "**********"
click at [475, 229] on div "15" at bounding box center [477, 227] width 13 height 13
type input "**********"
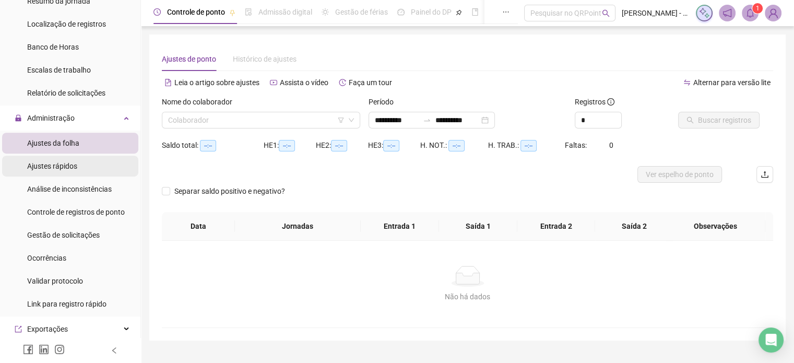
click at [76, 169] on li "Ajustes rápidos" at bounding box center [70, 165] width 136 height 21
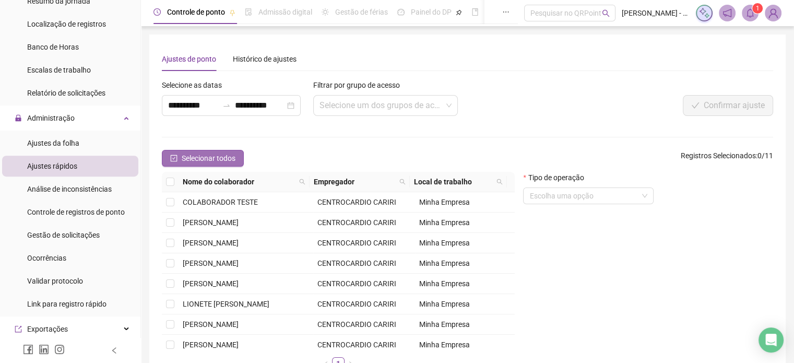
click at [183, 153] on span "Selecionar todos" at bounding box center [209, 157] width 54 height 11
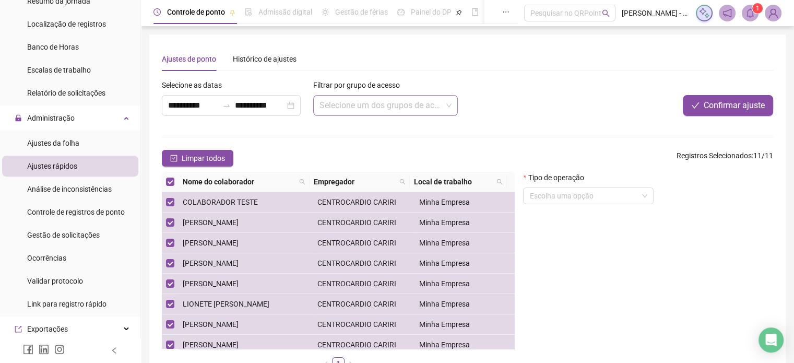
click at [394, 103] on input "search" at bounding box center [380, 105] width 123 height 20
click at [295, 104] on div "**********" at bounding box center [231, 105] width 139 height 21
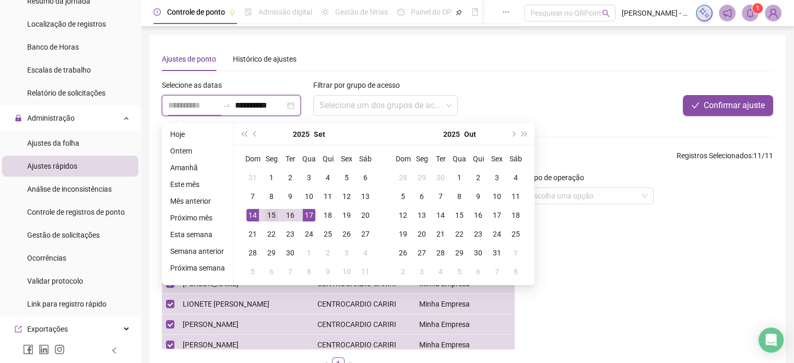
type input "**********"
click at [269, 215] on div "15" at bounding box center [271, 215] width 13 height 13
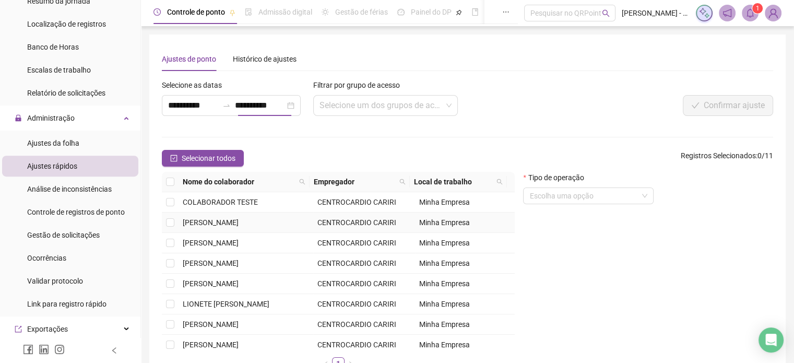
type input "**********"
click at [394, 104] on input "search" at bounding box center [380, 105] width 123 height 20
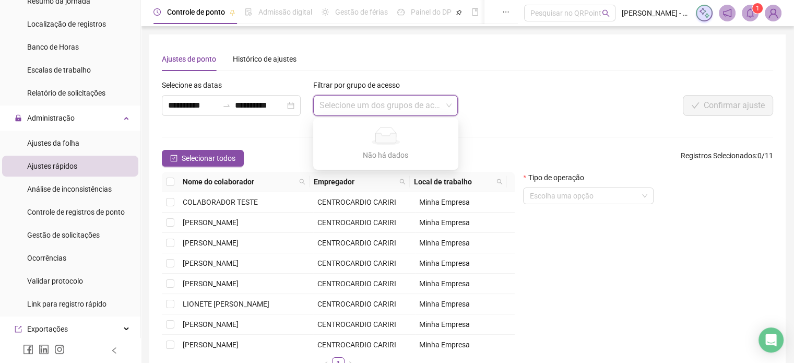
click at [524, 110] on div "Confirmar ajuste" at bounding box center [645, 105] width 255 height 21
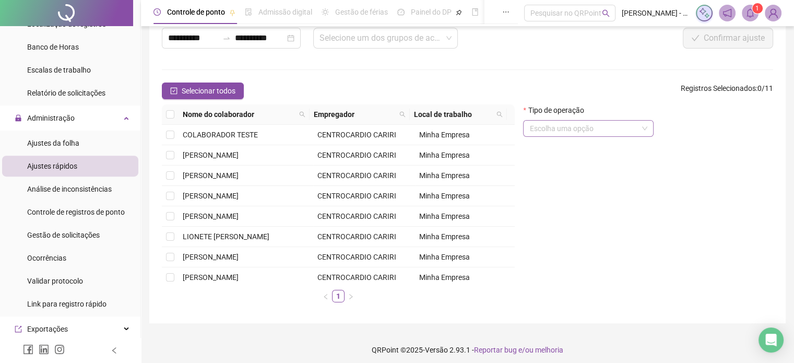
scroll to position [72, 0]
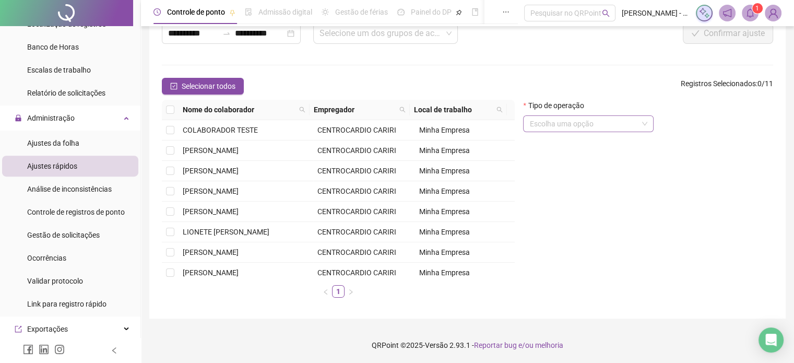
click at [572, 129] on input "search" at bounding box center [583, 124] width 109 height 16
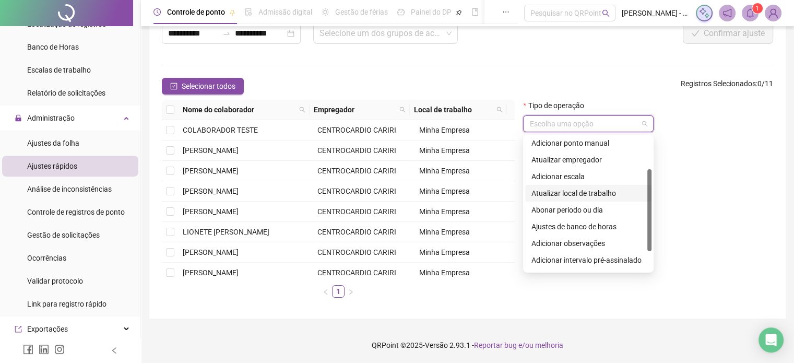
scroll to position [83, 0]
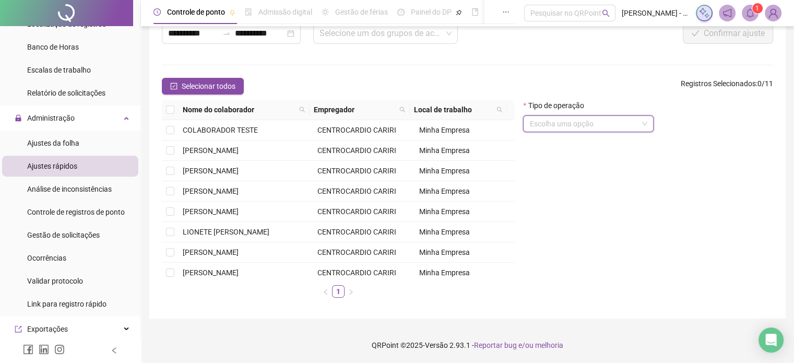
click at [714, 233] on div "Tipo de operação Escolha uma opção" at bounding box center [648, 203] width 258 height 206
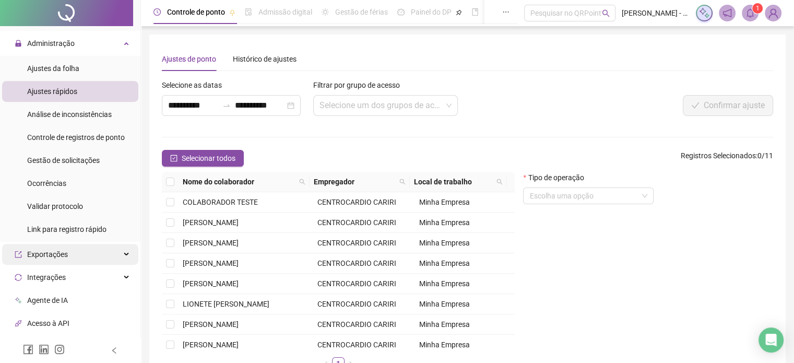
scroll to position [470, 0]
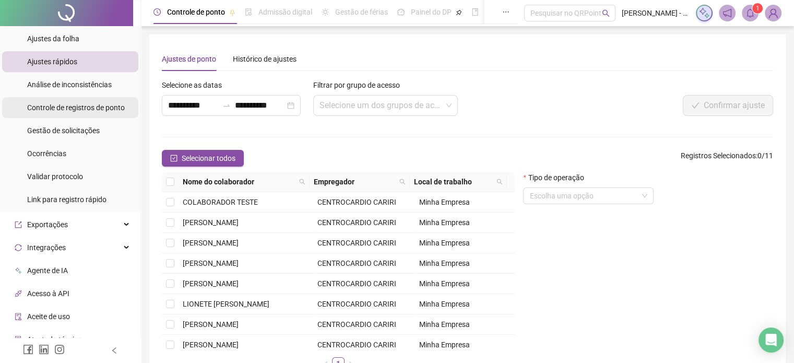
click at [86, 107] on span "Controle de registros de ponto" at bounding box center [76, 107] width 98 height 8
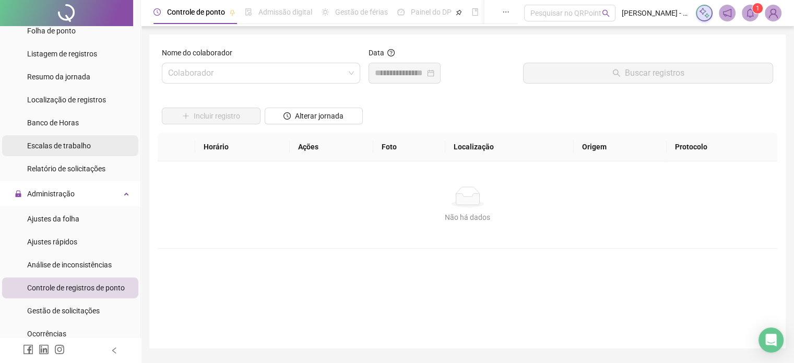
scroll to position [237, 0]
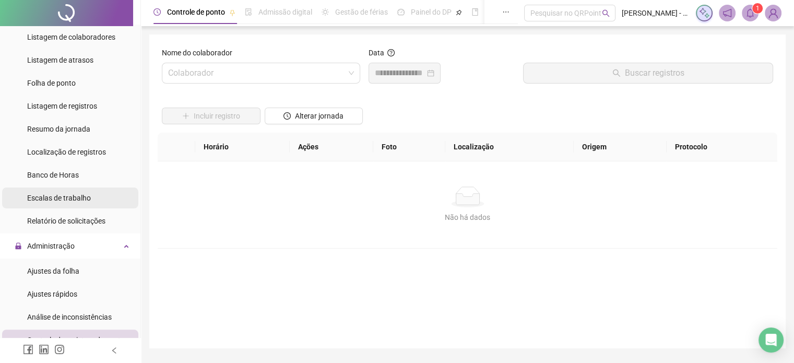
click at [79, 198] on span "Escalas de trabalho" at bounding box center [59, 198] width 64 height 8
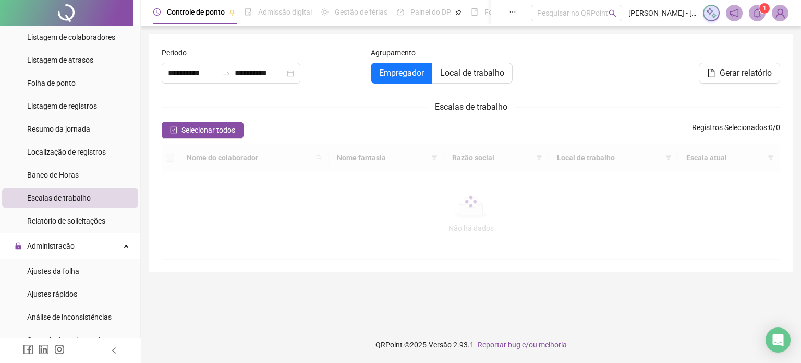
type input "**********"
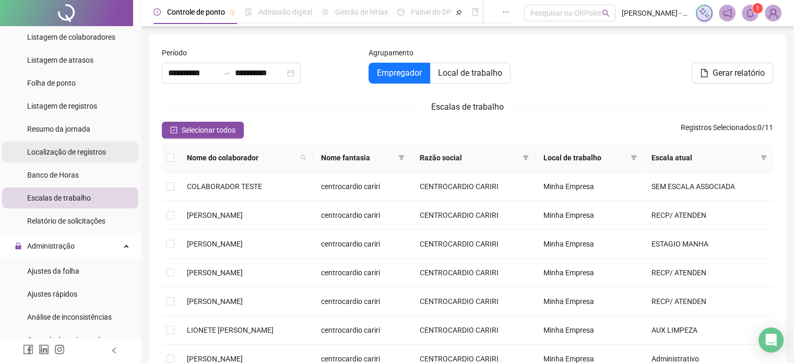
scroll to position [185, 0]
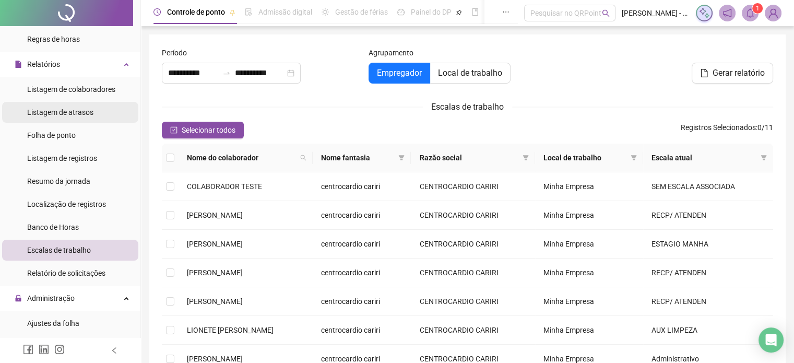
click at [73, 115] on span "Listagem de atrasos" at bounding box center [60, 112] width 66 height 8
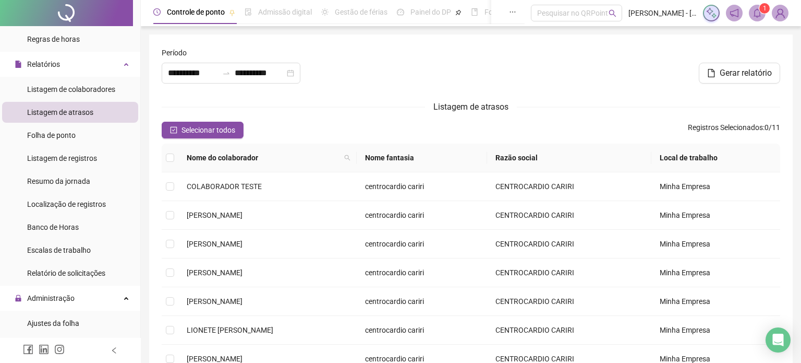
type input "**********"
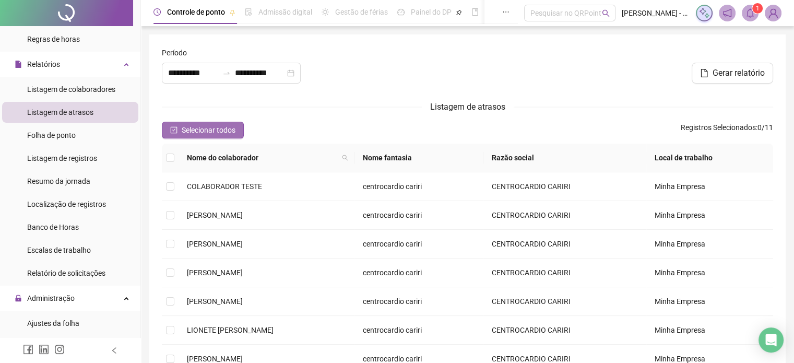
click at [221, 133] on span "Selecionar todos" at bounding box center [209, 129] width 54 height 11
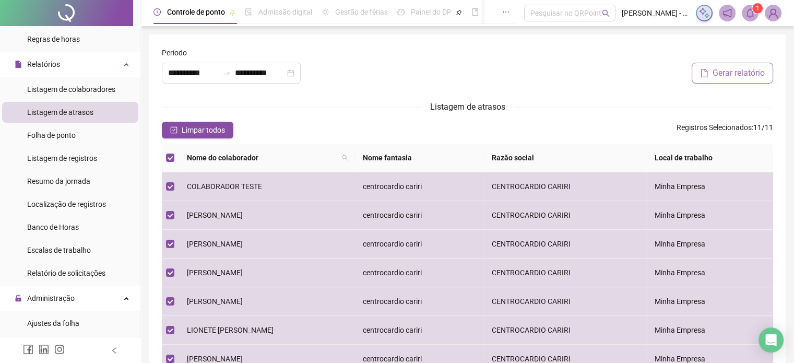
click at [755, 75] on span "Gerar relatório" at bounding box center [738, 73] width 52 height 13
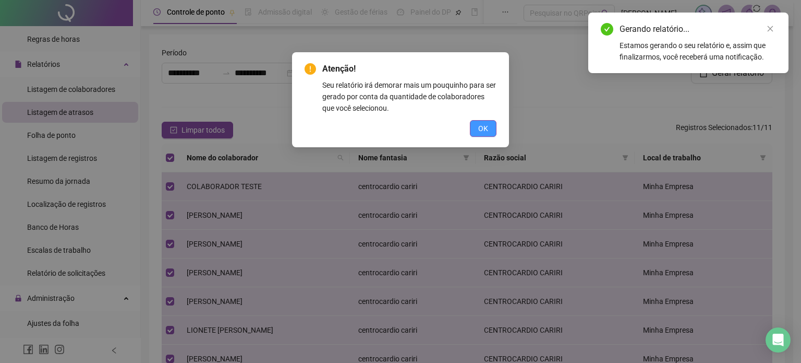
click at [470, 132] on button "OK" at bounding box center [483, 128] width 27 height 17
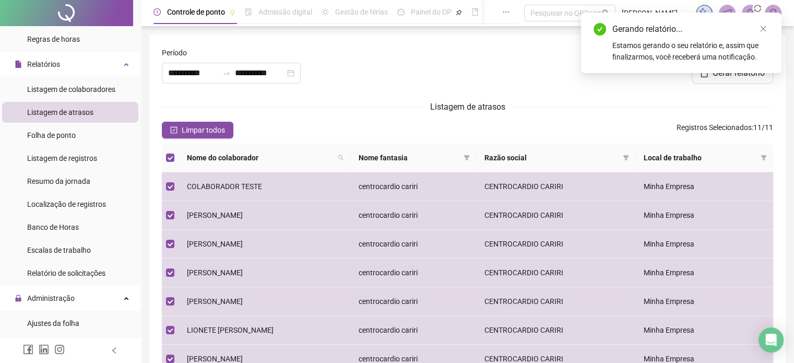
click at [762, 31] on icon "close" at bounding box center [762, 28] width 7 height 7
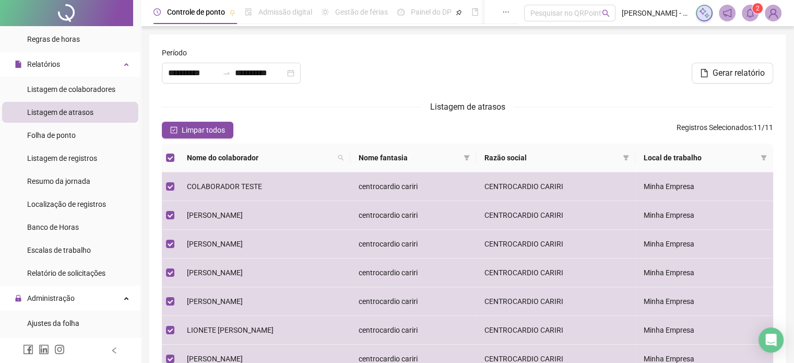
click at [752, 12] on icon "bell" at bounding box center [749, 12] width 7 height 9
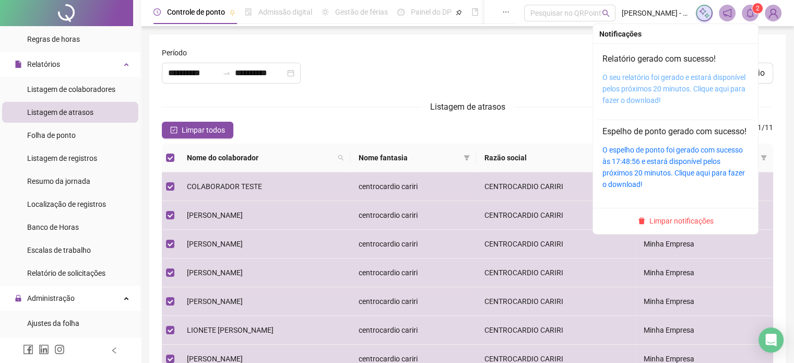
click at [661, 78] on link "O seu relatório foi gerado e estará disponível pelos próximos 20 minutos. Cliqu…" at bounding box center [673, 88] width 143 height 31
